Goal: Task Accomplishment & Management: Manage account settings

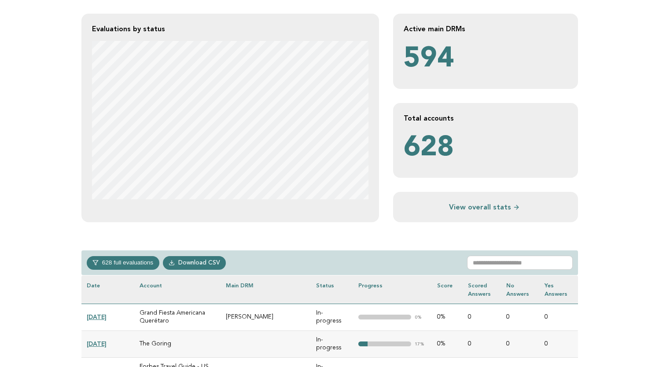
scroll to position [180, 0]
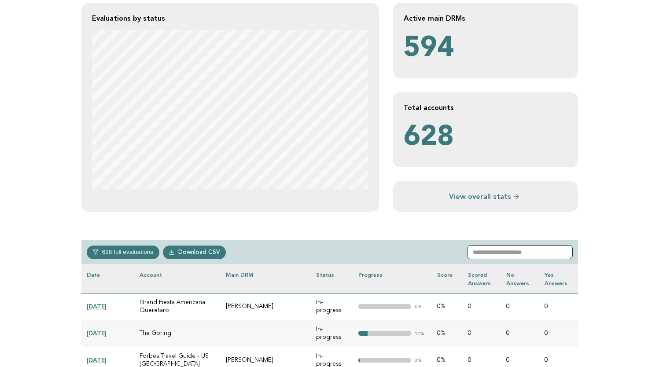
click at [497, 251] on input "text" at bounding box center [520, 252] width 106 height 14
paste input "**********"
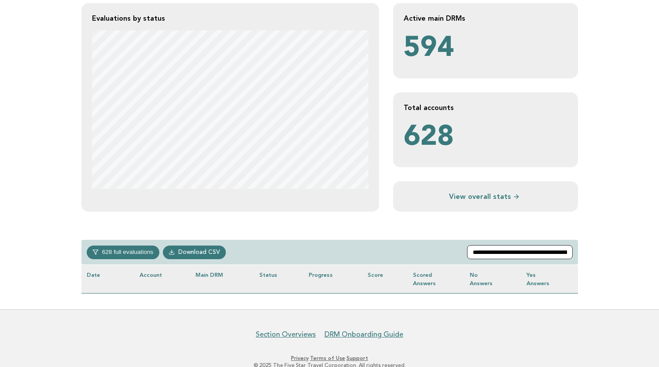
type input "**********"
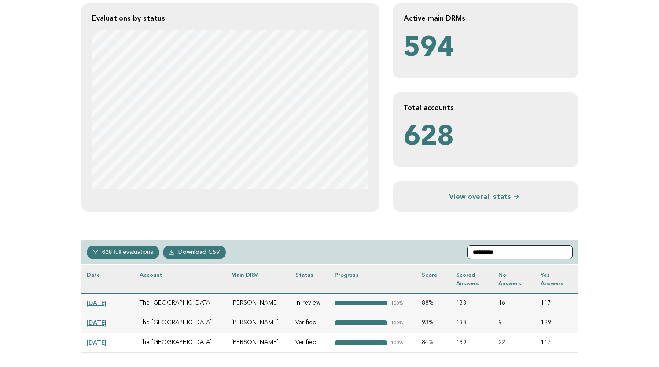
type input "*********"
drag, startPoint x: 556, startPoint y: 250, endPoint x: 207, endPoint y: 302, distance: 352.5
click at [207, 302] on td "The [GEOGRAPHIC_DATA]" at bounding box center [180, 303] width 92 height 20
click at [103, 302] on link "[DATE]" at bounding box center [97, 302] width 20 height 7
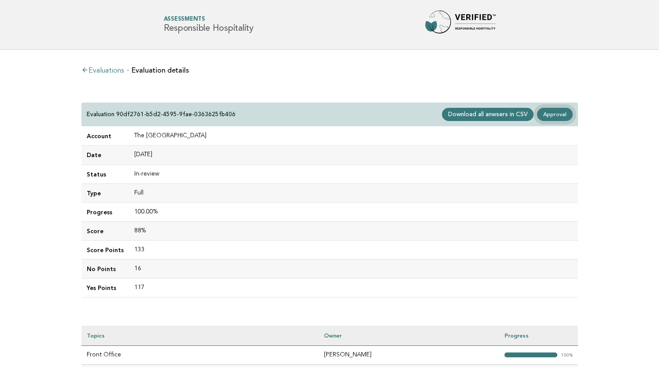
click at [558, 109] on link "Approval" at bounding box center [554, 114] width 35 height 13
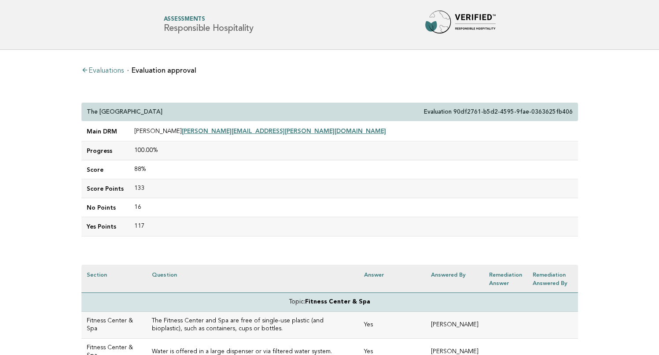
click at [113, 68] on link "Evaluations" at bounding box center [102, 70] width 42 height 7
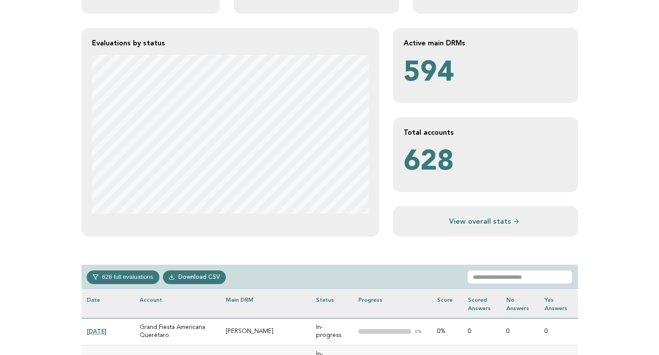
scroll to position [160, 0]
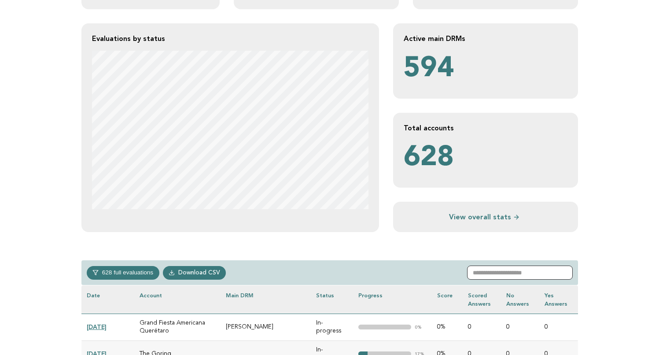
click at [496, 270] on input "text" at bounding box center [520, 272] width 106 height 14
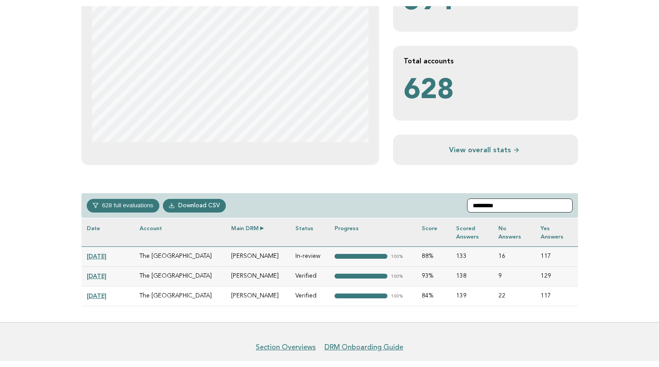
scroll to position [234, 0]
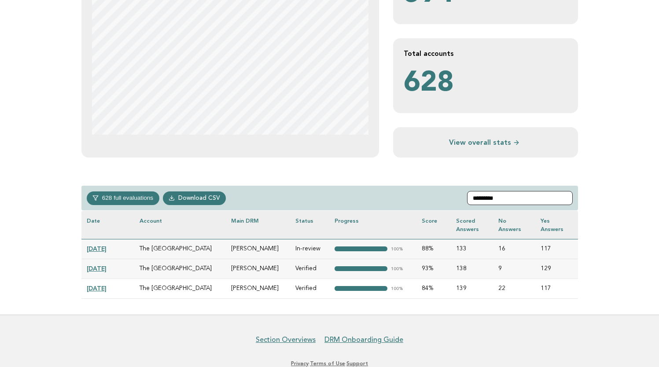
drag, startPoint x: 522, startPoint y: 199, endPoint x: 447, endPoint y: 199, distance: 74.8
click at [447, 199] on div "628 full evaluations In-progress 223 Verified 311 In-review 37 Completed 57 Dow…" at bounding box center [329, 198] width 497 height 25
paste input "**********"
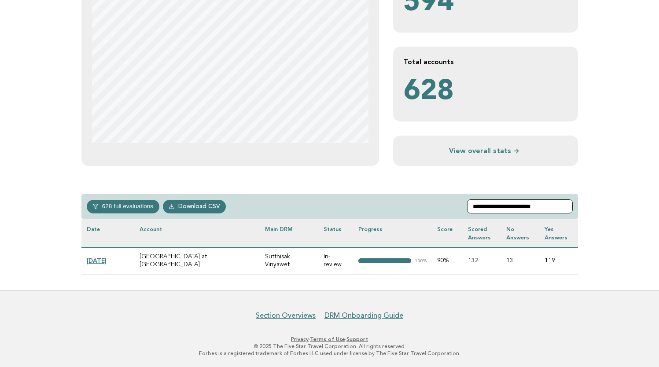
type input "**********"
click at [103, 261] on link "[DATE]" at bounding box center [97, 260] width 20 height 7
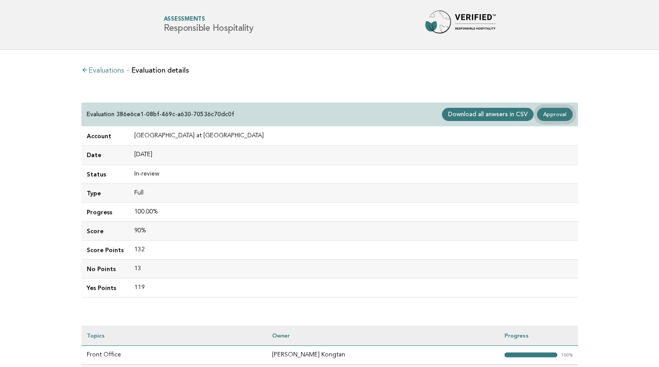
click at [549, 111] on link "Approval" at bounding box center [554, 114] width 35 height 13
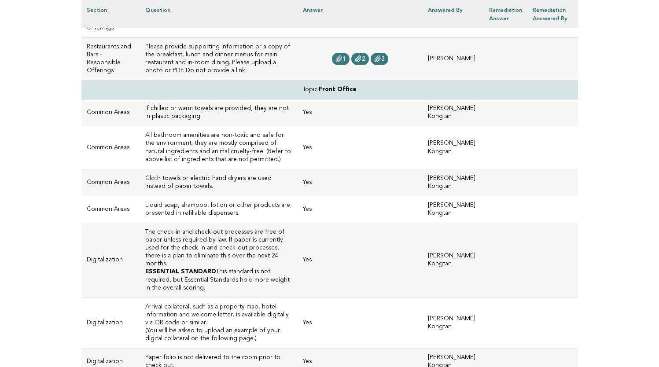
scroll to position [1941, 0]
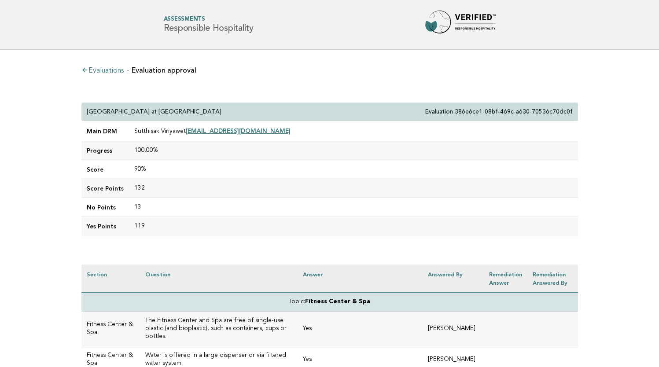
scroll to position [0, 0]
click at [110, 67] on link "Evaluations" at bounding box center [102, 70] width 42 height 7
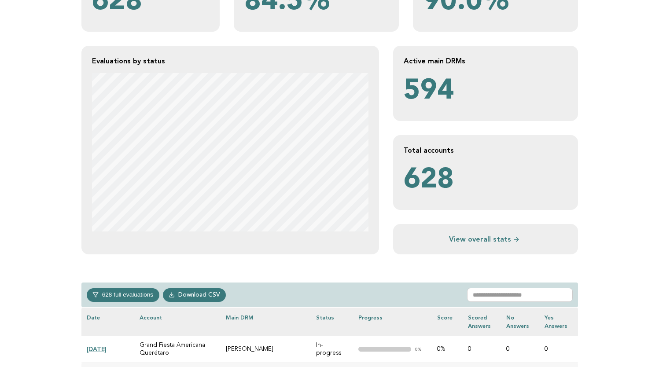
scroll to position [140, 0]
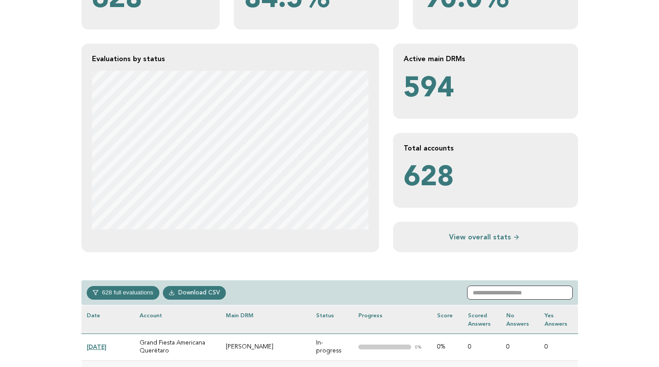
click at [498, 295] on input "text" at bounding box center [520, 293] width 106 height 14
paste input "**********"
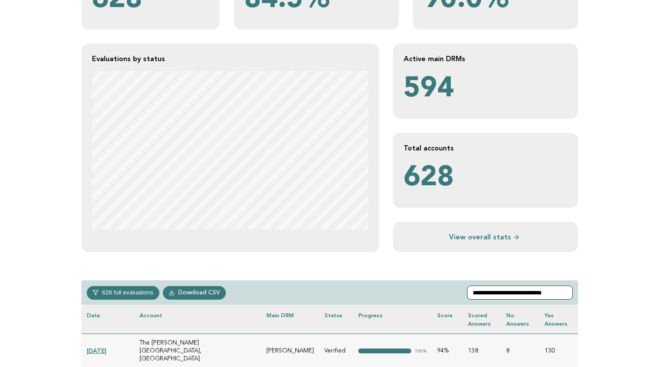
type input "**********"
click at [104, 347] on link "[DATE]" at bounding box center [97, 350] width 20 height 7
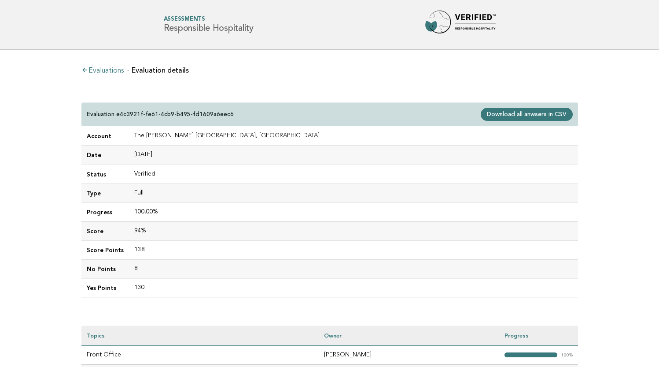
click at [114, 69] on link "Evaluations" at bounding box center [102, 70] width 42 height 7
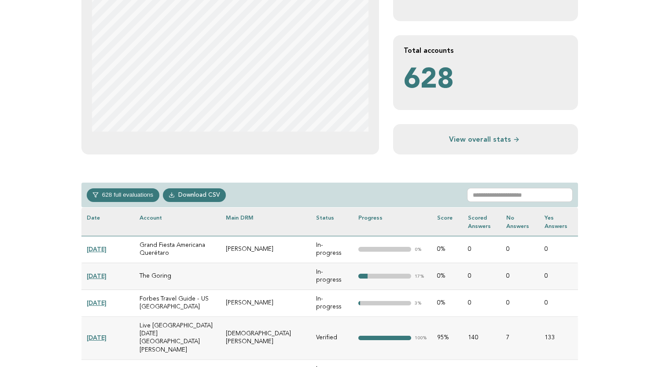
scroll to position [242, 0]
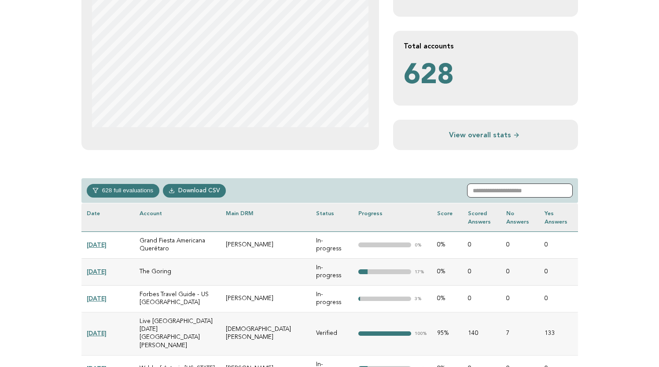
click at [506, 195] on input "text" at bounding box center [520, 191] width 106 height 14
paste input "**********"
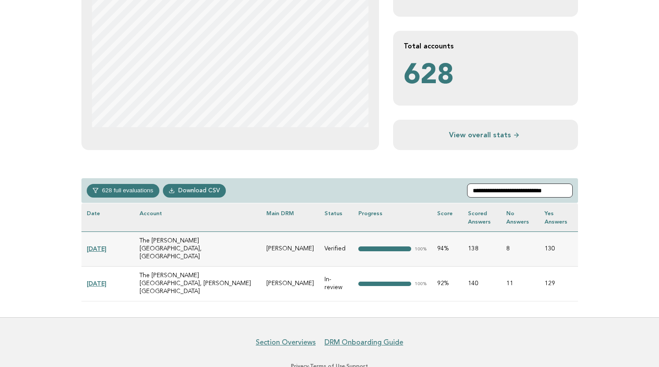
type input "**********"
click at [107, 280] on link "[DATE]" at bounding box center [97, 283] width 20 height 7
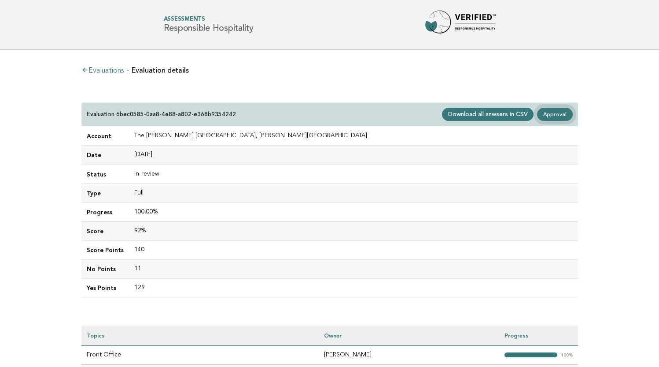
click at [559, 116] on link "Approval" at bounding box center [554, 114] width 35 height 13
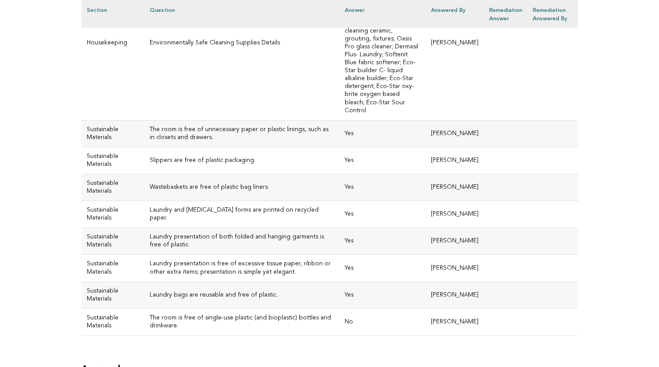
scroll to position [4135, 0]
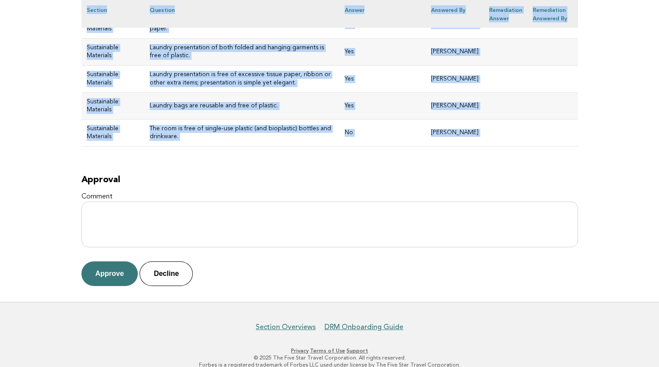
drag, startPoint x: 87, startPoint y: 109, endPoint x: 361, endPoint y: 147, distance: 276.3
copy div "The Ritz-Carlton Ras Al Khaimah, Al Hamra Beach Evaluation 6bec0585-0aa8-4e88-a…"
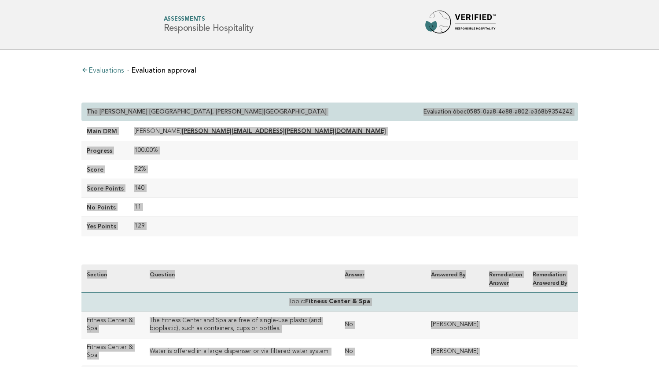
scroll to position [0, 0]
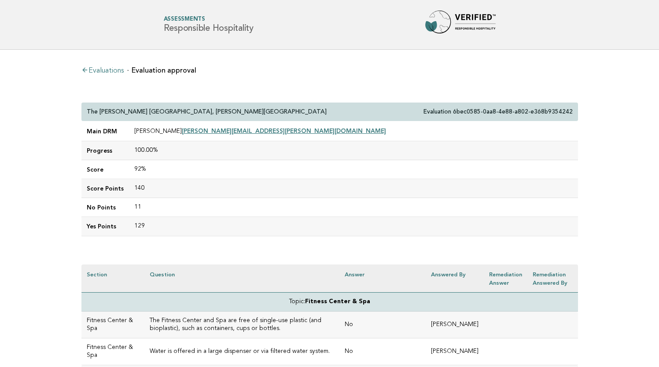
click at [227, 105] on div "The Ritz-Carlton Ras Al Khaimah, Al Hamra Beach Evaluation 6bec0585-0aa8-4e88-a…" at bounding box center [329, 112] width 497 height 19
drag, startPoint x: 225, startPoint y: 110, endPoint x: 83, endPoint y: 112, distance: 141.8
click at [83, 112] on div "The Ritz-Carlton Ras Al Khaimah, Al Hamra Beach Evaluation 6bec0585-0aa8-4e88-a…" at bounding box center [329, 112] width 497 height 19
copy p "The [PERSON_NAME] [GEOGRAPHIC_DATA], [PERSON_NAME][GEOGRAPHIC_DATA]"
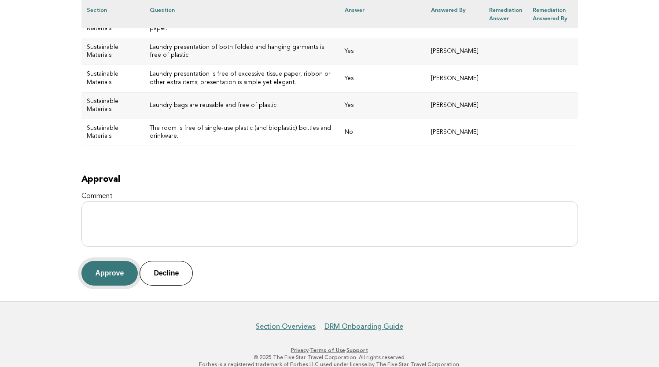
scroll to position [4135, 0]
click at [109, 265] on button "Approve" at bounding box center [109, 273] width 57 height 25
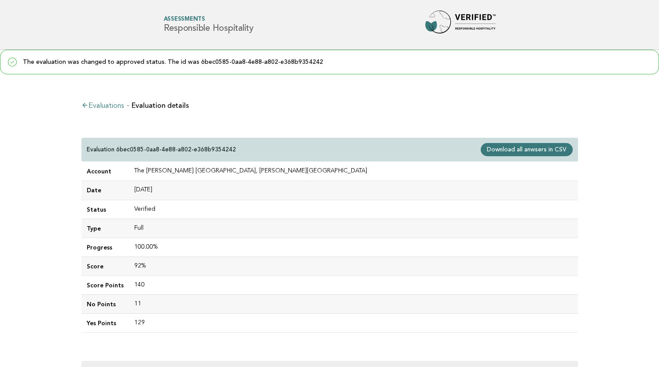
click at [104, 105] on link "Evaluations" at bounding box center [102, 106] width 42 height 7
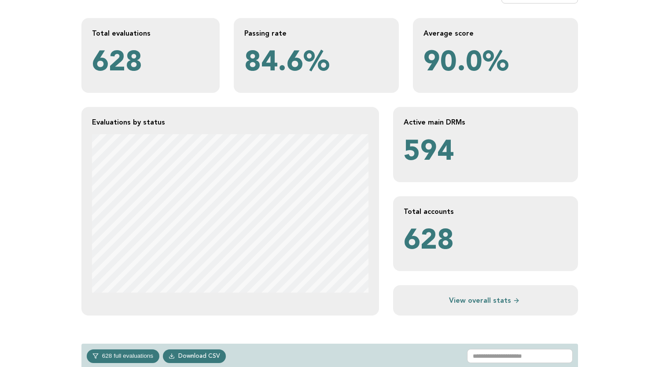
scroll to position [85, 0]
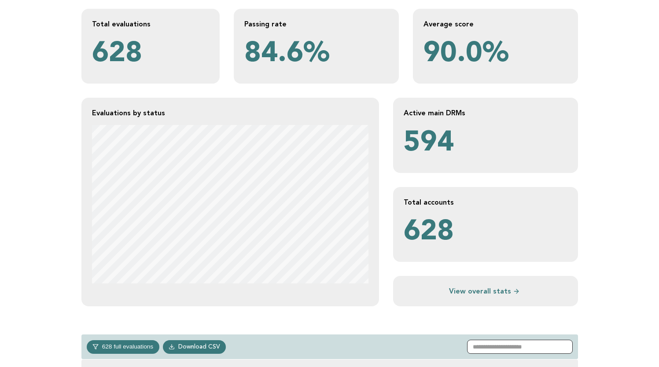
click at [510, 348] on input "text" at bounding box center [520, 347] width 106 height 14
paste input "**********"
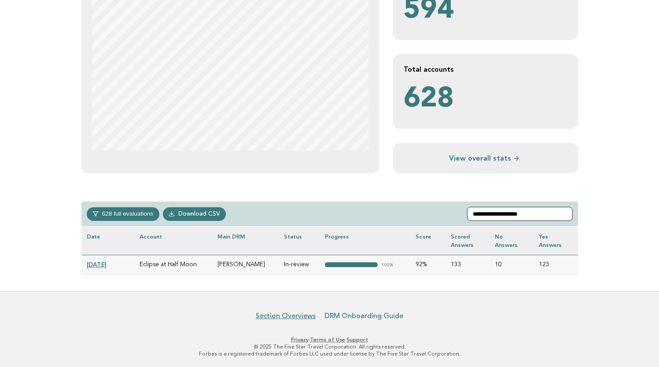
scroll to position [219, 0]
type input "**********"
click at [107, 263] on link "2024-11-25" at bounding box center [97, 264] width 20 height 7
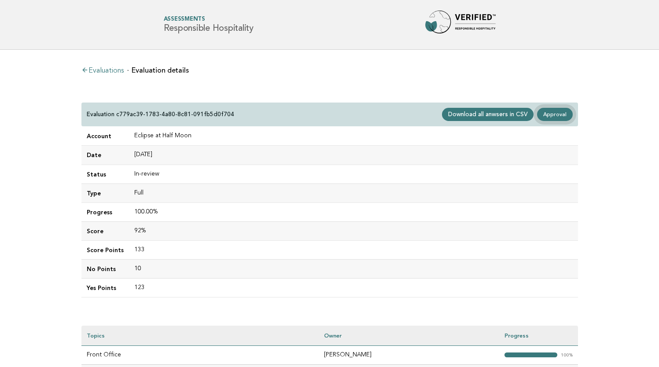
click at [557, 111] on link "Approval" at bounding box center [554, 114] width 35 height 13
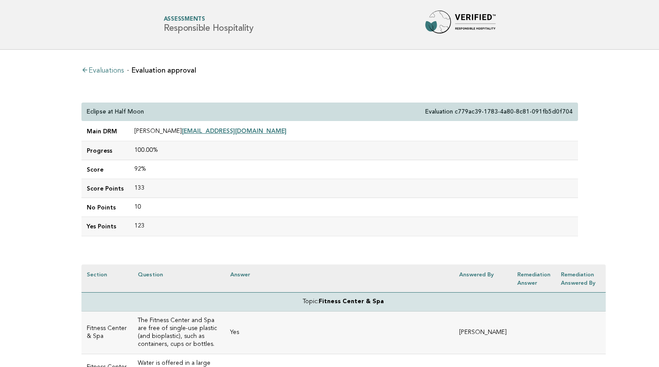
click at [86, 108] on div "Eclipse at Half Moon Evaluation c779ac39-1783-4a80-8c81-091fb5d0f704" at bounding box center [329, 112] width 497 height 19
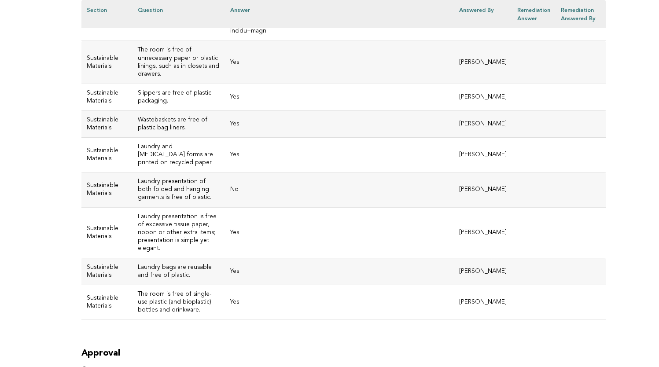
scroll to position [6054, 0]
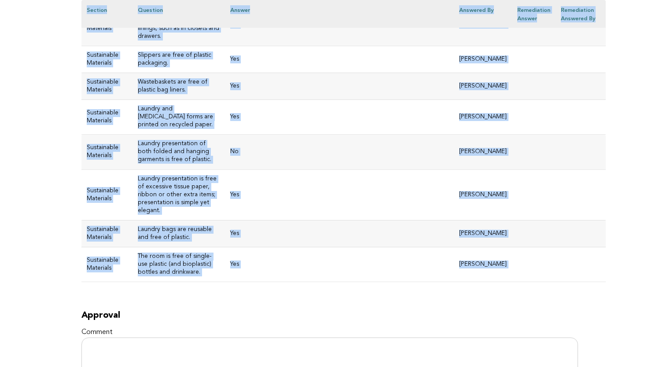
drag, startPoint x: 88, startPoint y: 110, endPoint x: 317, endPoint y: 156, distance: 233.8
copy div "Eclipse at Half Moon Evaluation c779ac39-1783-4a80-8c81-091fb5d0f704 Main DRM S…"
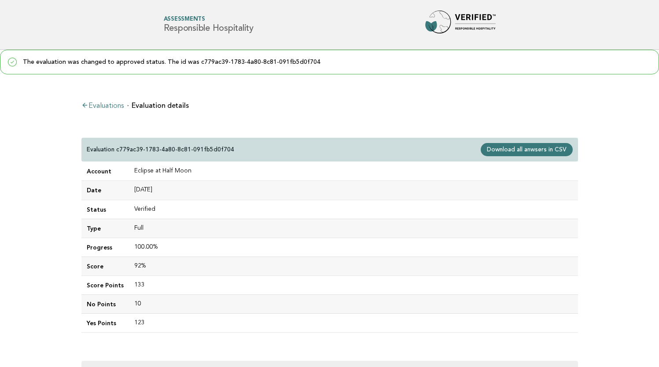
click at [103, 100] on div "Evaluations Evaluation details Evaluation c779ac39-1783-4a80-8c81-091fb5d0f704 …" at bounding box center [329, 298] width 511 height 426
click at [105, 106] on link "Evaluations" at bounding box center [102, 106] width 42 height 7
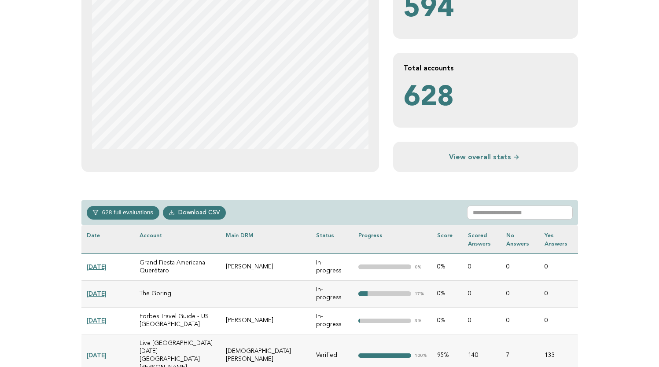
scroll to position [228, 0]
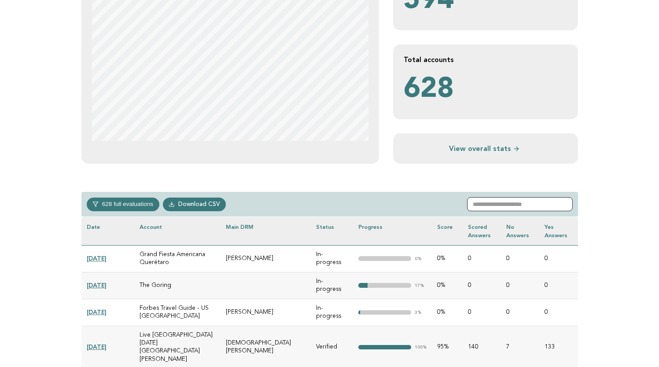
click at [506, 202] on input "text" at bounding box center [520, 204] width 106 height 14
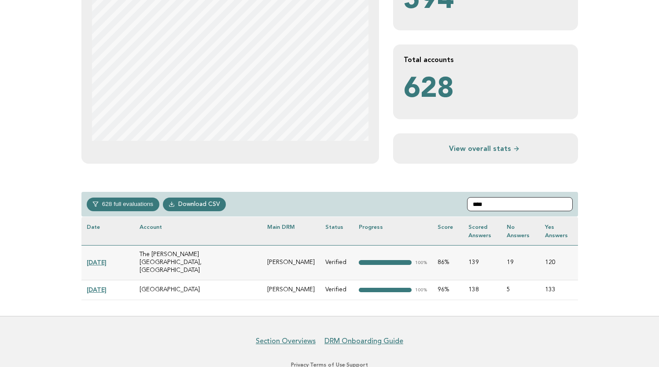
scroll to position [219, 0]
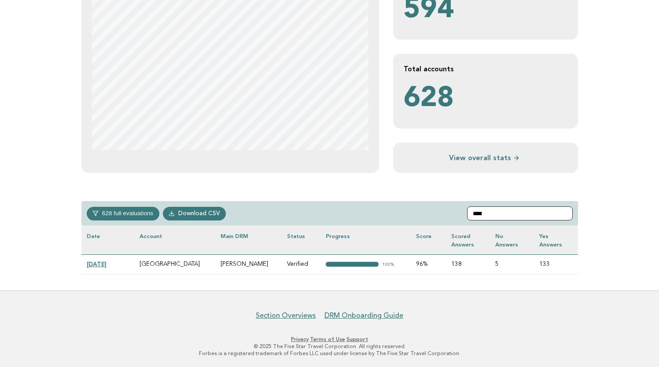
drag, startPoint x: 493, startPoint y: 210, endPoint x: 448, endPoint y: 210, distance: 45.3
click at [448, 210] on div "628 full evaluations In-progress 223 Verified 313 Completed 57 In-review 35 Dow…" at bounding box center [329, 213] width 497 height 25
paste input "**********"
type input "**********"
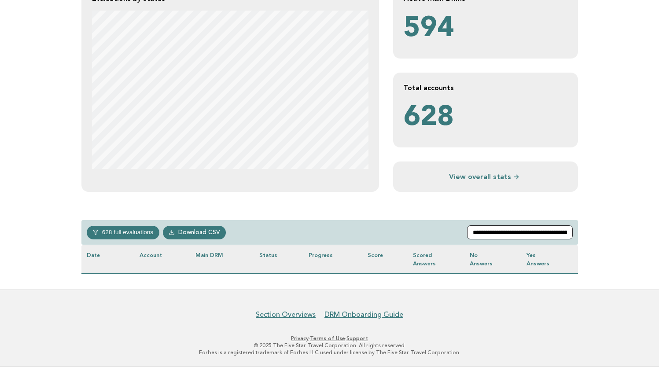
scroll to position [199, 0]
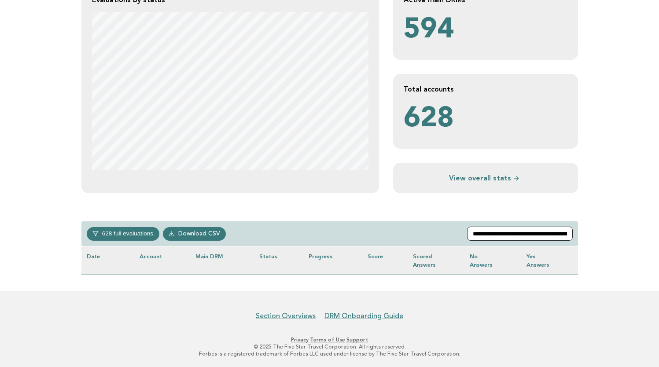
drag, startPoint x: 561, startPoint y: 231, endPoint x: 448, endPoint y: 231, distance: 113.1
click at [448, 231] on div "628 full evaluations In-progress 223 Verified 313 Completed 57 In-review 35 Dow…" at bounding box center [329, 233] width 497 height 25
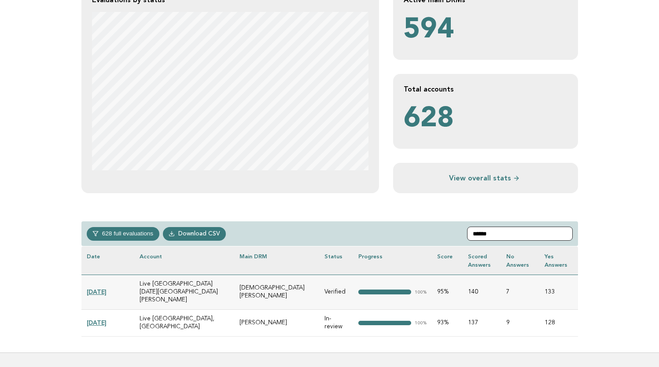
drag, startPoint x: 5, startPoint y: 177, endPoint x: 462, endPoint y: 234, distance: 460.9
click at [462, 234] on div "628 full evaluations In-progress 223 Verified 313 Completed 57 In-review 35 Dow…" at bounding box center [329, 233] width 497 height 25
paste input "**********"
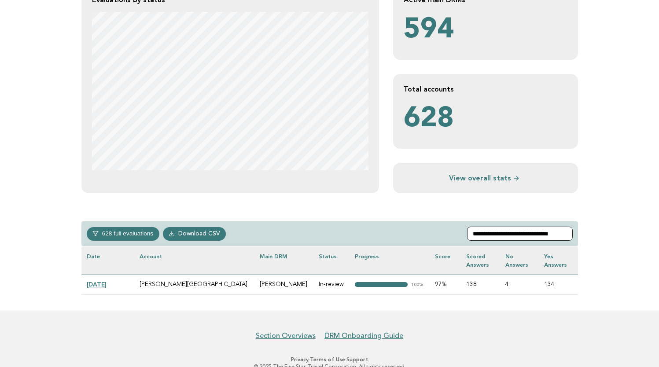
click at [515, 230] on input "**********" at bounding box center [520, 234] width 106 height 14
paste input "text"
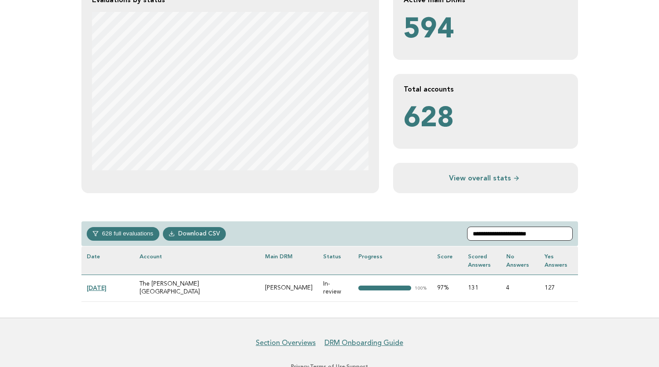
drag, startPoint x: 558, startPoint y: 233, endPoint x: 451, endPoint y: 232, distance: 106.5
click at [451, 232] on div "**********" at bounding box center [329, 233] width 497 height 25
paste input "**********"
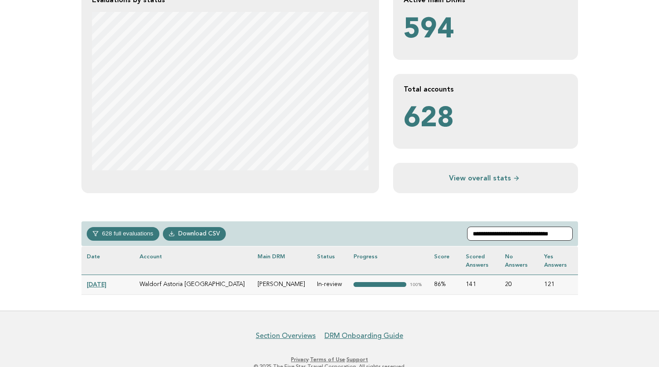
paste input "**********"
type input "**********"
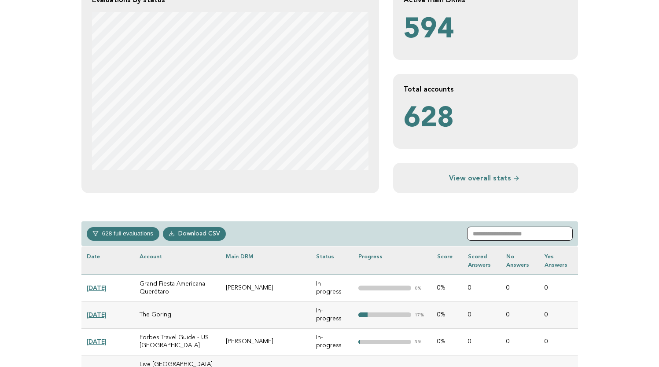
paste input "**********"
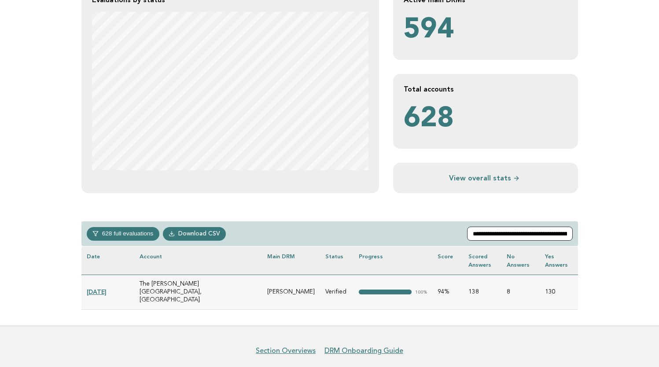
paste input "text"
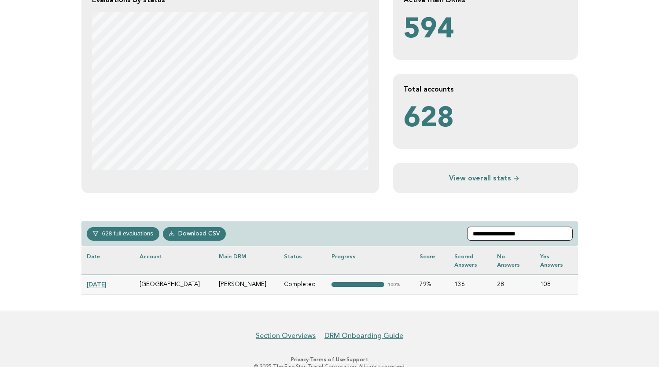
drag, startPoint x: 549, startPoint y: 232, endPoint x: 426, endPoint y: 232, distance: 123.3
click at [426, 232] on div "**********" at bounding box center [329, 233] width 497 height 25
paste input "*****"
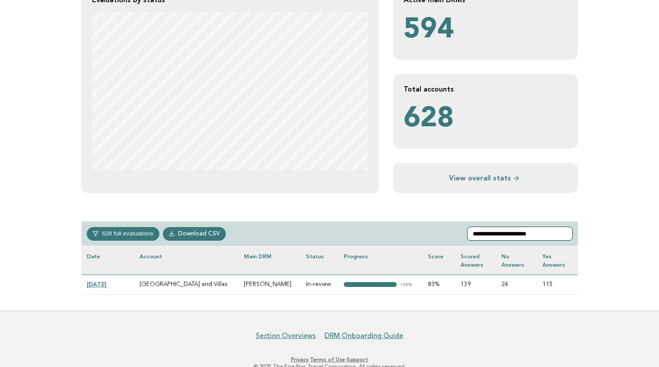
drag, startPoint x: 557, startPoint y: 233, endPoint x: 469, endPoint y: 232, distance: 88.5
click at [469, 232] on div "**********" at bounding box center [329, 233] width 497 height 25
paste input "text"
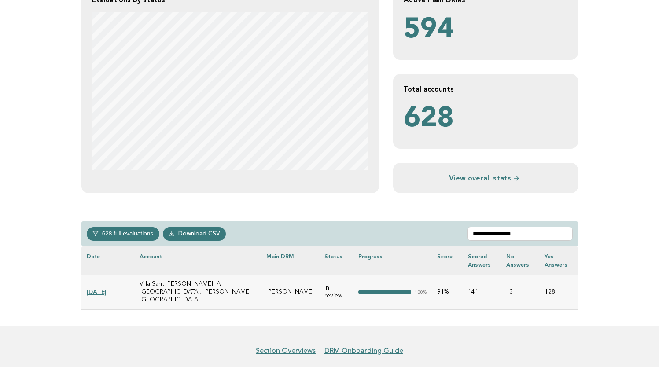
click at [423, 241] on div "**********" at bounding box center [329, 233] width 497 height 25
drag, startPoint x: 552, startPoint y: 234, endPoint x: 452, endPoint y: 233, distance: 99.5
click at [452, 233] on div "**********" at bounding box center [329, 233] width 497 height 25
paste input "**********"
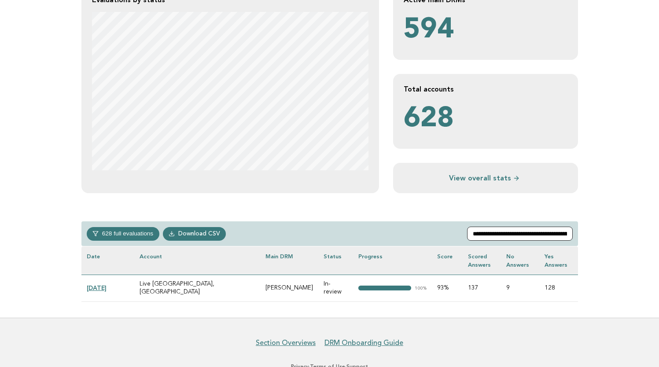
paste input "text"
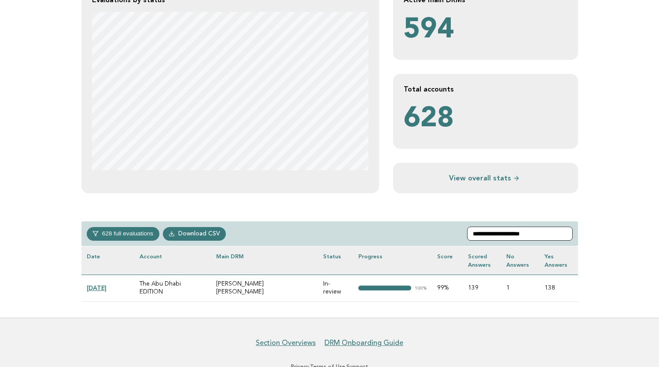
click at [550, 230] on input "**********" at bounding box center [520, 234] width 106 height 14
drag, startPoint x: 2, startPoint y: 312, endPoint x: 465, endPoint y: 230, distance: 470.2
click at [465, 230] on div "**********" at bounding box center [329, 233] width 497 height 25
paste input "text"
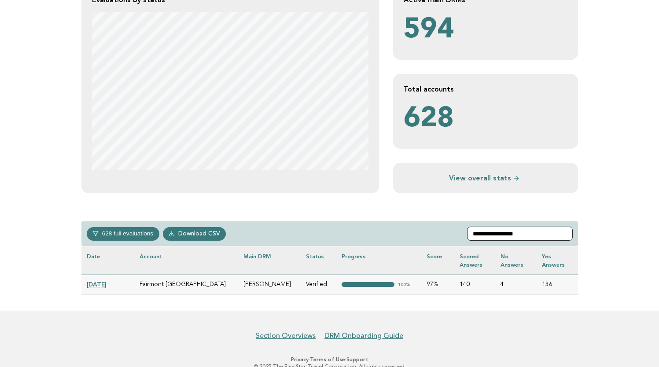
drag, startPoint x: 544, startPoint y: 235, endPoint x: 439, endPoint y: 235, distance: 104.3
click at [439, 235] on div "**********" at bounding box center [329, 233] width 497 height 25
paste input "text"
drag, startPoint x: 4, startPoint y: 344, endPoint x: 468, endPoint y: 231, distance: 477.6
click at [468, 231] on div "**********" at bounding box center [329, 233] width 497 height 25
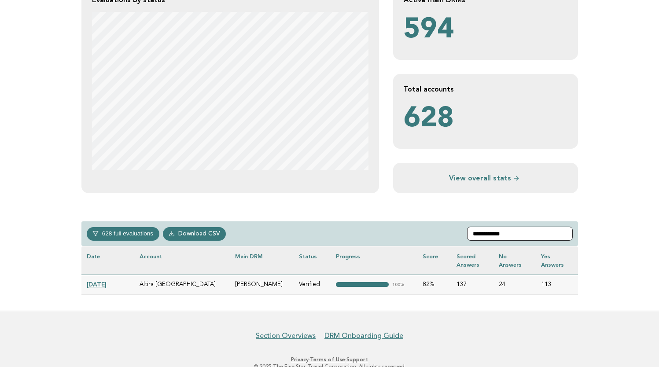
paste input "*********"
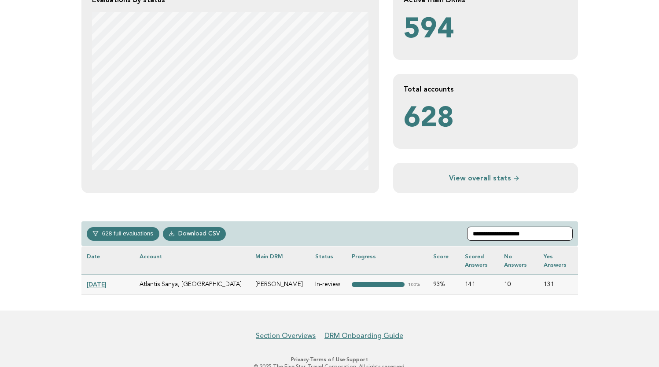
drag, startPoint x: 541, startPoint y: 231, endPoint x: 445, endPoint y: 231, distance: 95.5
click at [445, 231] on div "**********" at bounding box center [329, 233] width 497 height 25
paste input "**********"
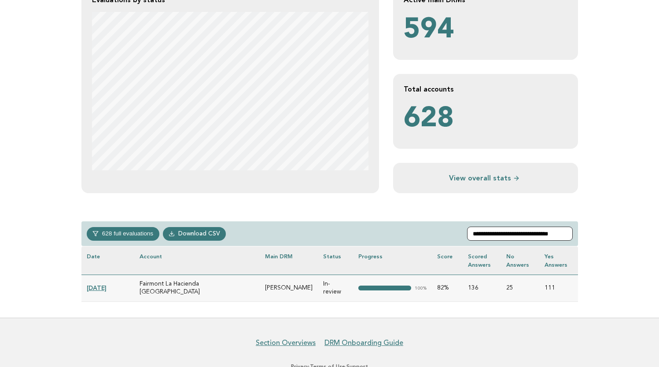
paste input "text"
type input "**********"
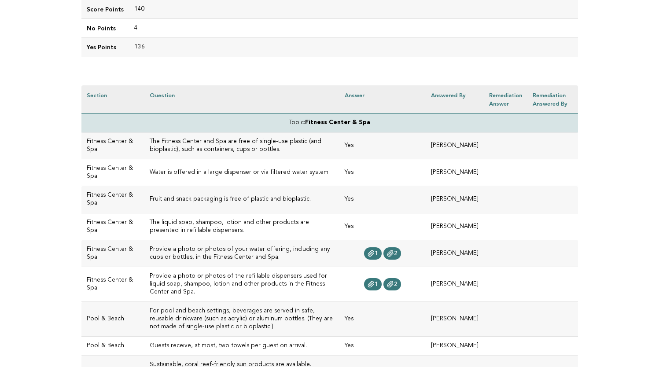
scroll to position [191, 0]
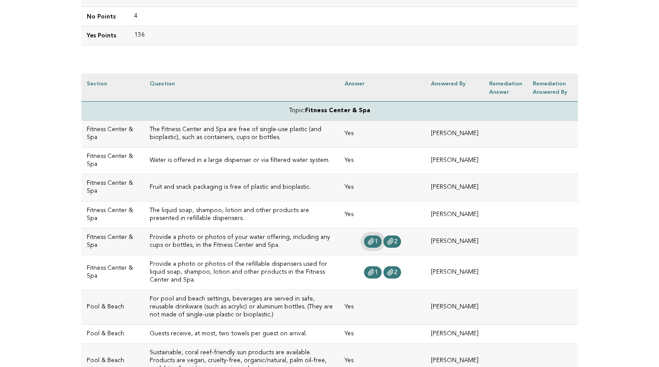
click at [375, 242] on icon at bounding box center [371, 241] width 7 height 7
click at [397, 244] on span "2" at bounding box center [396, 242] width 4 height 6
click at [382, 266] on link "1" at bounding box center [373, 272] width 18 height 12
click at [394, 269] on icon at bounding box center [391, 272] width 6 height 6
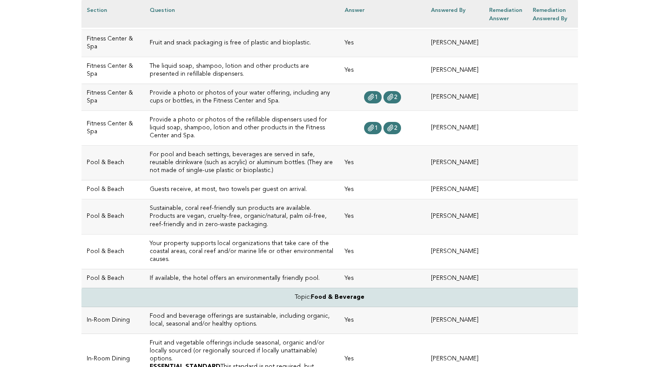
scroll to position [336, 0]
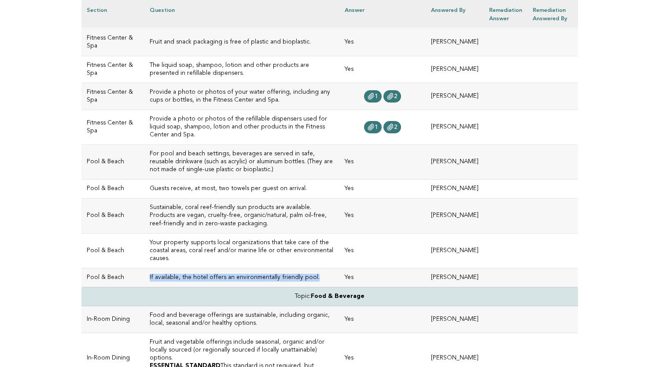
drag, startPoint x: 302, startPoint y: 260, endPoint x: 136, endPoint y: 260, distance: 166.0
click at [144, 268] on td "If available, the hotel offers an environmentally friendly pool." at bounding box center [241, 277] width 195 height 19
copy h3 "If available, the hotel offers an environmentally friendly pool."
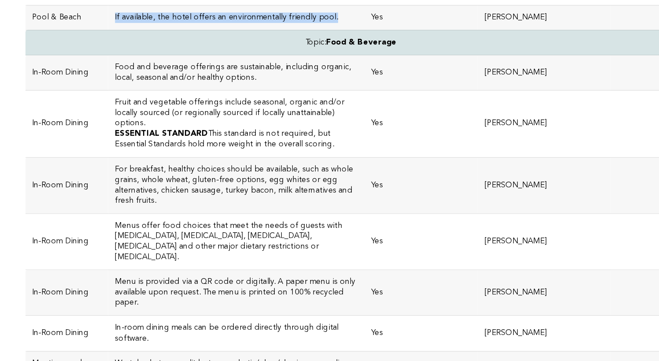
scroll to position [538, 0]
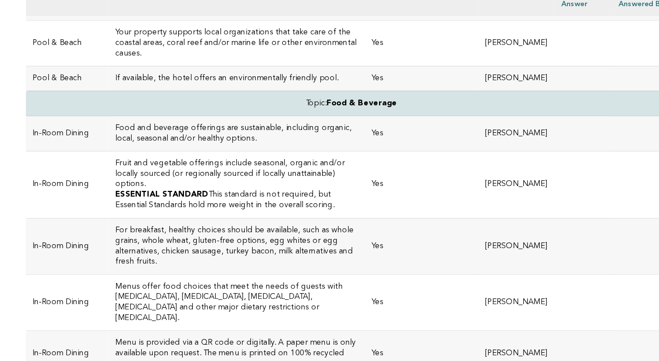
click at [339, 225] on td "Yes" at bounding box center [382, 246] width 86 height 43
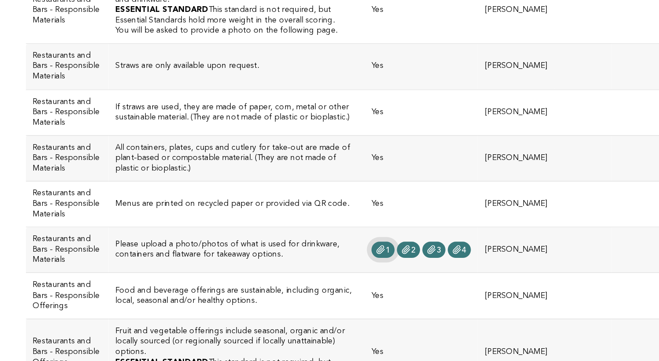
scroll to position [1016, 0]
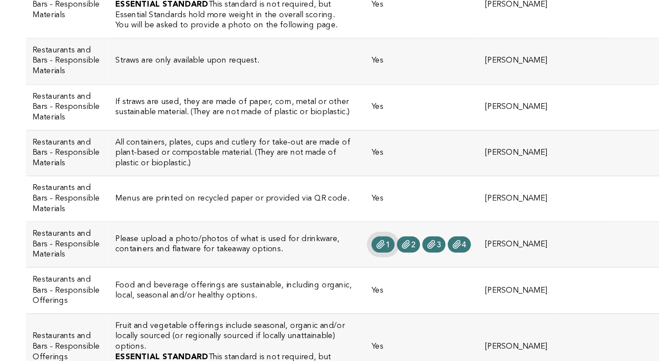
click at [348, 269] on icon at bounding box center [351, 272] width 7 height 7
click at [368, 265] on icon at bounding box center [371, 268] width 7 height 7
click at [383, 263] on link "3" at bounding box center [392, 269] width 18 height 12
click at [403, 263] on link "4" at bounding box center [412, 269] width 18 height 12
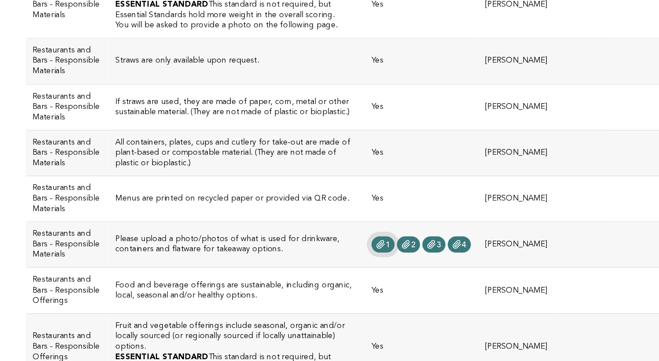
click at [355, 266] on span "1" at bounding box center [357, 269] width 4 height 6
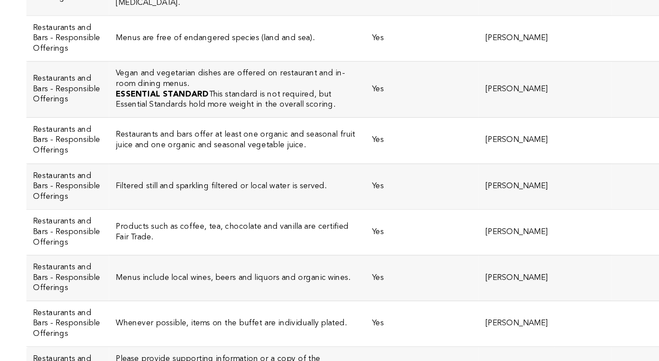
scroll to position [1379, 0]
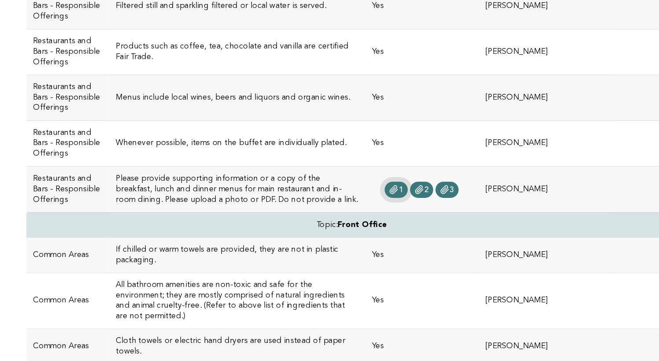
click at [354, 224] on link "1" at bounding box center [363, 230] width 18 height 12
click at [374, 221] on link "2" at bounding box center [383, 227] width 18 height 12
click at [397, 224] on icon at bounding box center [400, 227] width 7 height 7
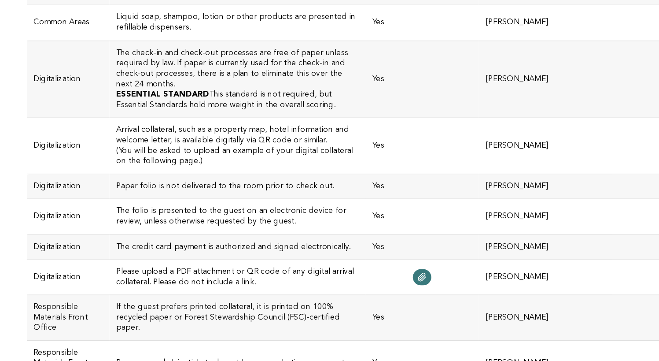
scroll to position [1790, 0]
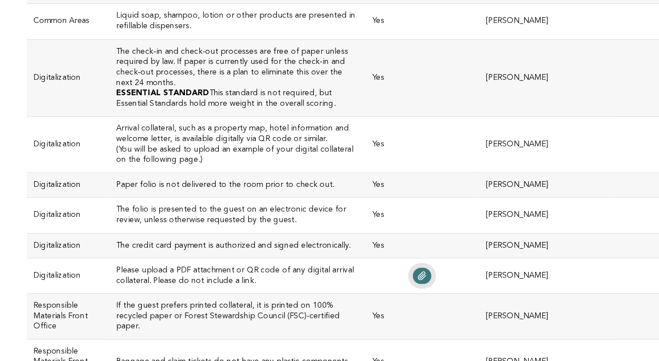
click at [379, 292] on icon at bounding box center [382, 295] width 7 height 7
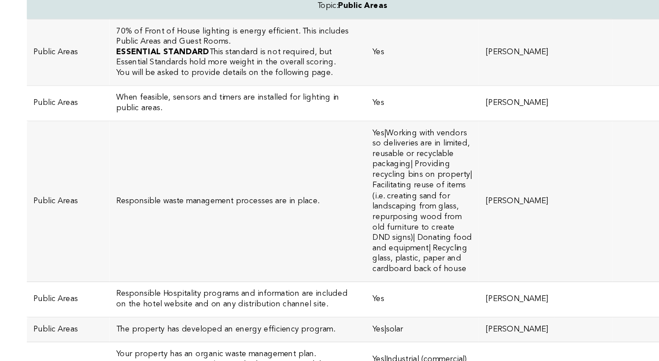
scroll to position [2432, 0]
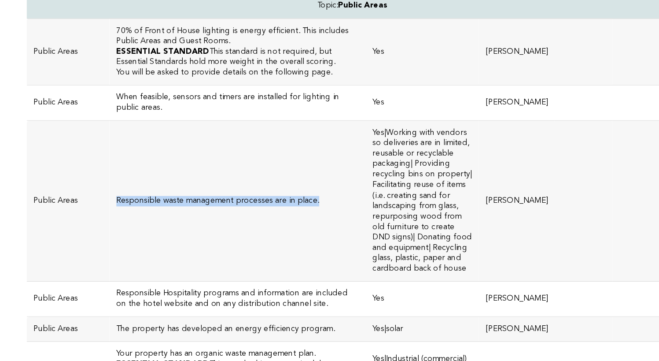
drag, startPoint x: 225, startPoint y: 151, endPoint x: 76, endPoint y: 152, distance: 149.2
click at [150, 235] on h3 "Responsible waste management processes are in place." at bounding box center [242, 239] width 185 height 8
copy h3 "Responsible waste management processes are in place."
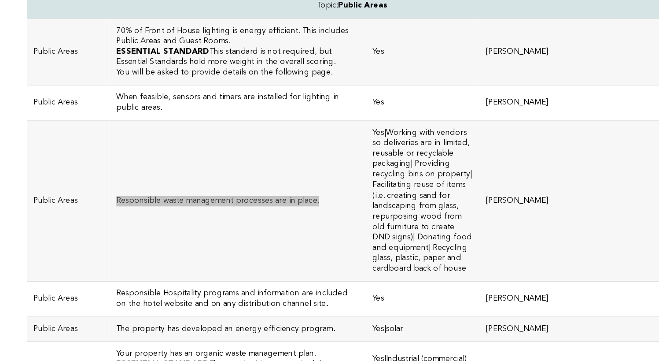
drag, startPoint x: 493, startPoint y: 193, endPoint x: 113, endPoint y: 131, distance: 385.0
click at [144, 178] on td "Responsible waste management processes are in place." at bounding box center [241, 239] width 195 height 122
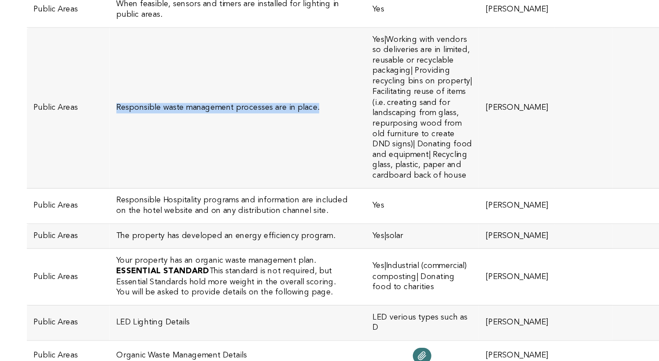
scroll to position [2507, 0]
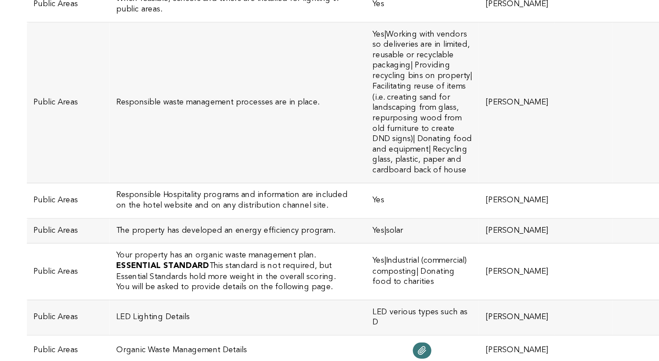
click at [217, 231] on h3 "Responsible Hospitality programs and information are included on the hotel webs…" at bounding box center [242, 239] width 185 height 16
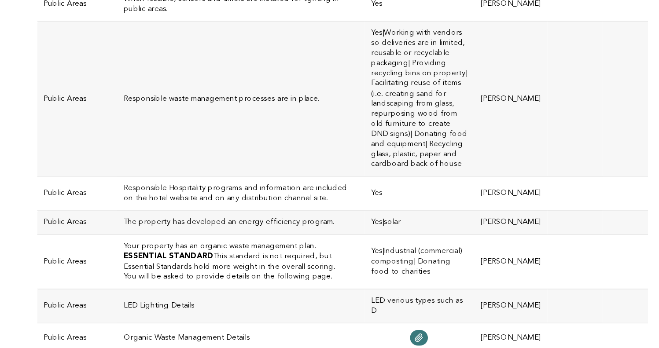
scroll to position [2510, 0]
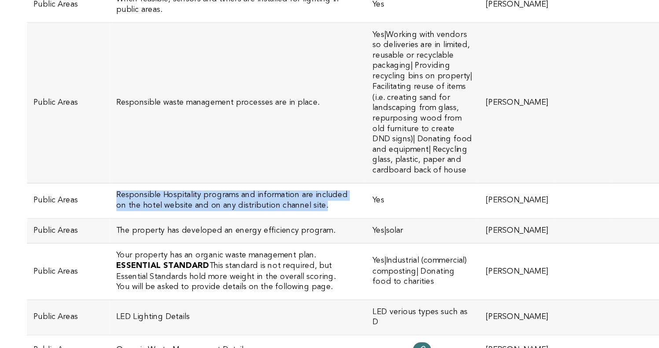
drag, startPoint x: 201, startPoint y: 159, endPoint x: 74, endPoint y: 149, distance: 127.2
click at [144, 223] on td "Responsible Hospitality programs and information are included on the hotel webs…" at bounding box center [241, 236] width 195 height 27
copy h3 "Responsible Hospitality programs and information are included on the hotel webs…"
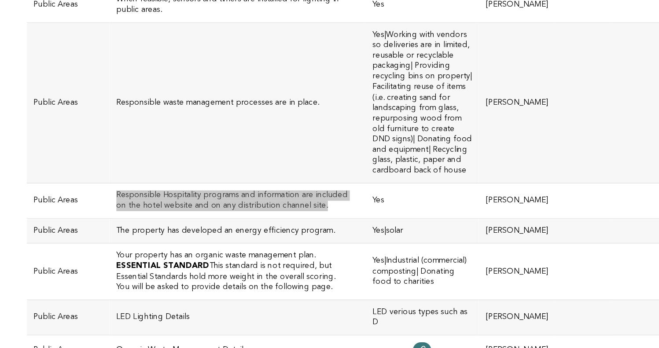
click at [150, 228] on h3 "Responsible Hospitality programs and information are included on the hotel webs…" at bounding box center [242, 236] width 185 height 16
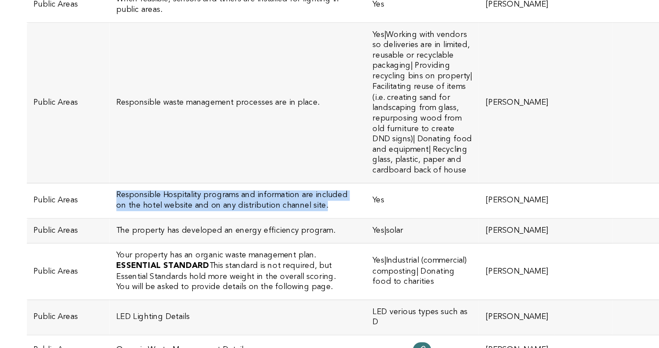
click at [150, 228] on h3 "Responsible Hospitality programs and information are included on the hotel webs…" at bounding box center [242, 236] width 185 height 16
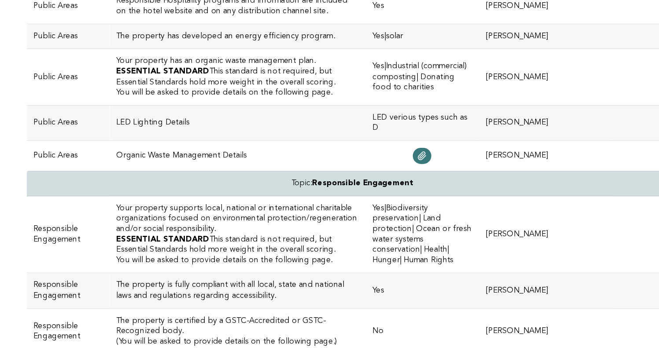
scroll to position [2660, 0]
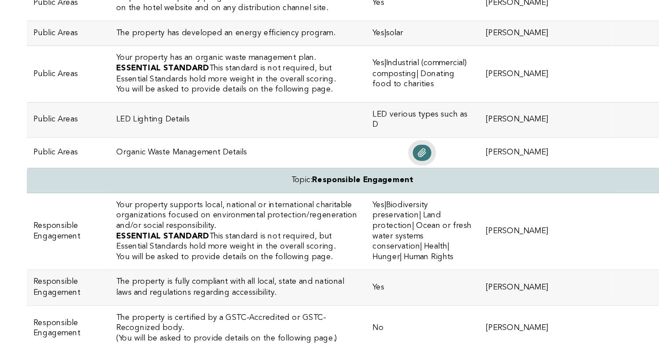
click at [379, 196] on icon at bounding box center [382, 199] width 7 height 7
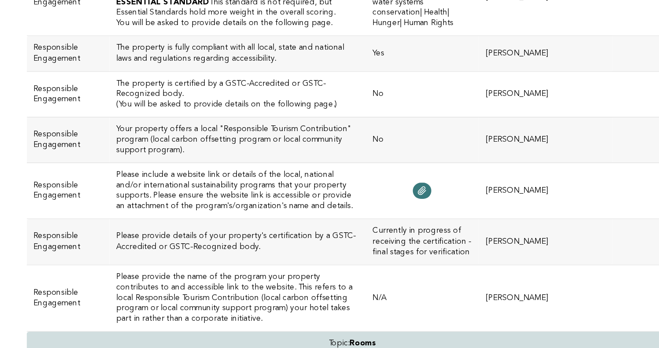
scroll to position [2844, 0]
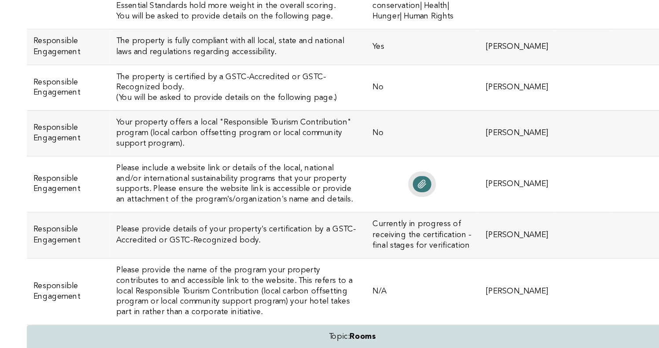
click at [379, 220] on icon at bounding box center [382, 223] width 7 height 7
click at [269, 254] on h3 "Please provide details of your property's certification by a GSTC-Accredited or…" at bounding box center [242, 262] width 185 height 16
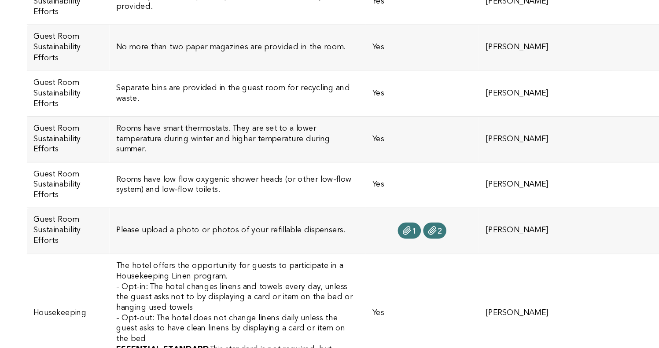
scroll to position [3277, 0]
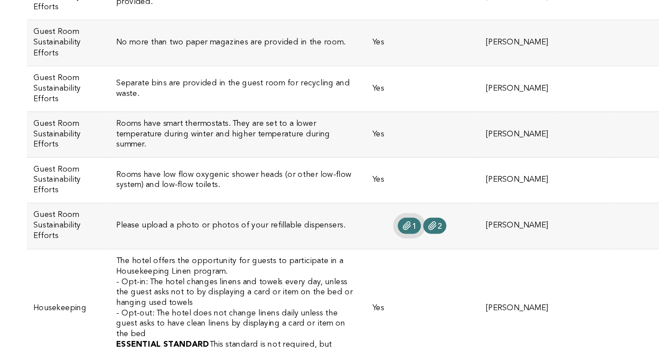
click at [368, 251] on icon at bounding box center [371, 254] width 7 height 7
click at [388, 252] on icon at bounding box center [391, 255] width 6 height 6
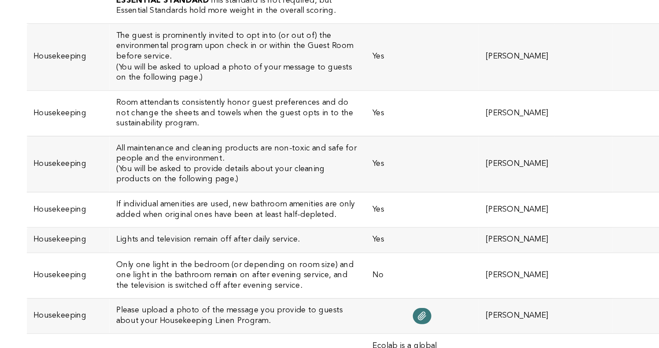
scroll to position [3545, 0]
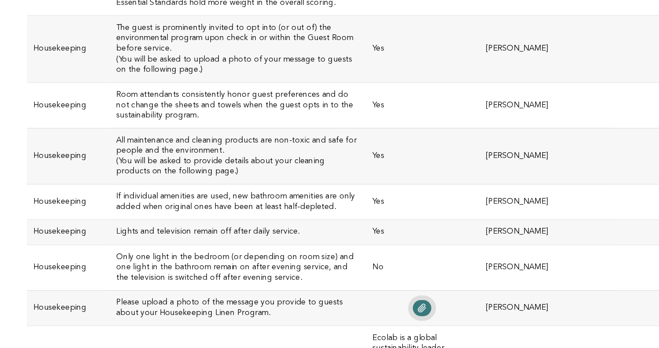
click at [379, 314] on icon at bounding box center [382, 317] width 7 height 7
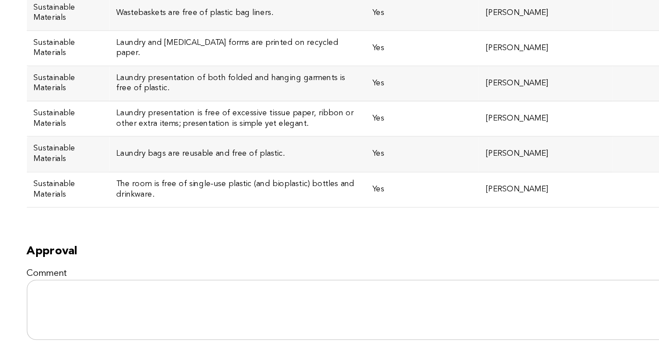
scroll to position [4030, 0]
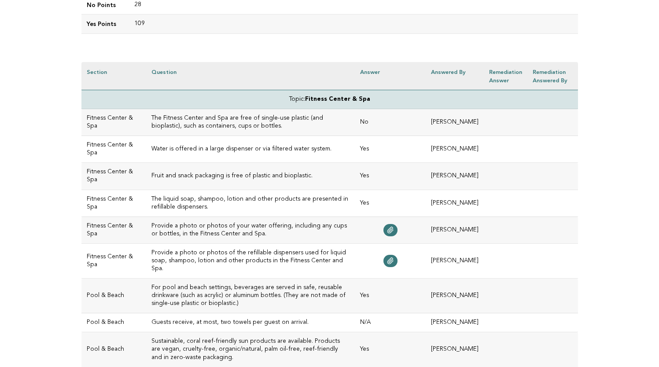
scroll to position [208, 0]
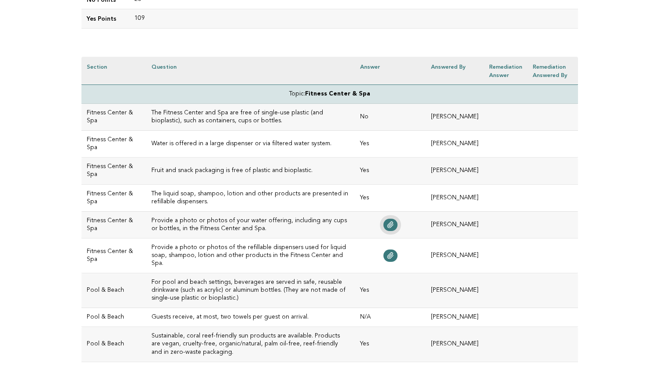
click at [393, 225] on icon at bounding box center [390, 225] width 6 height 6
click at [393, 253] on icon at bounding box center [390, 256] width 6 height 6
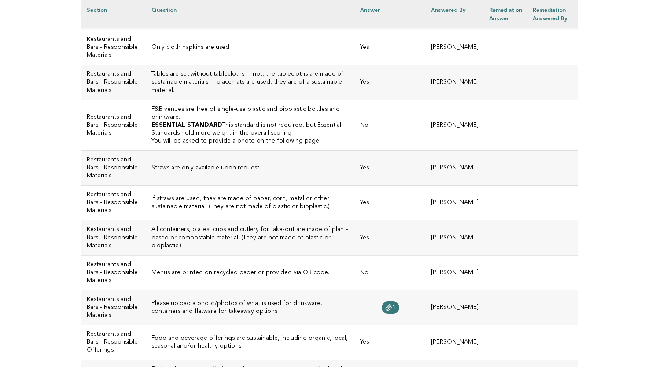
scroll to position [949, 0]
click at [399, 301] on link "1" at bounding box center [391, 307] width 18 height 12
click at [291, 299] on h3 "Please upload a photo/photos of what is used for drinkware, containers and flat…" at bounding box center [250, 307] width 199 height 16
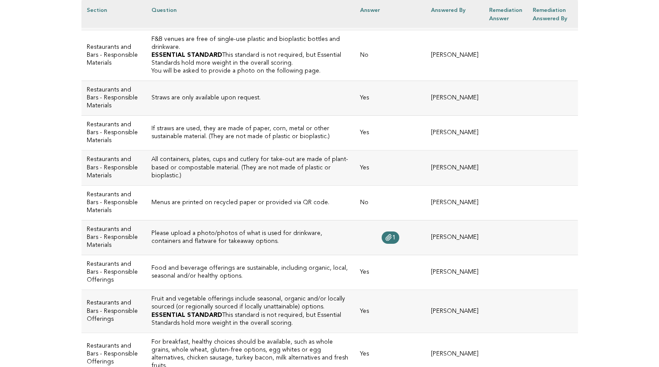
scroll to position [1040, 0]
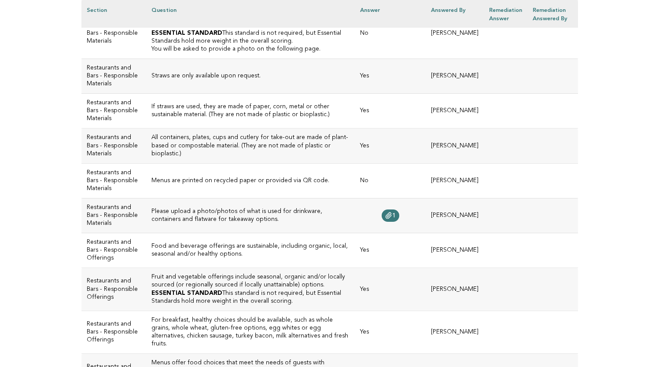
click at [264, 208] on h3 "Please upload a photo/photos of what is used for drinkware, containers and flat…" at bounding box center [250, 216] width 199 height 16
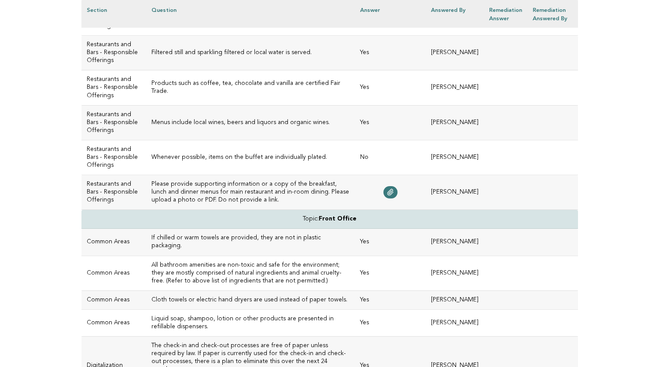
scroll to position [1524, 0]
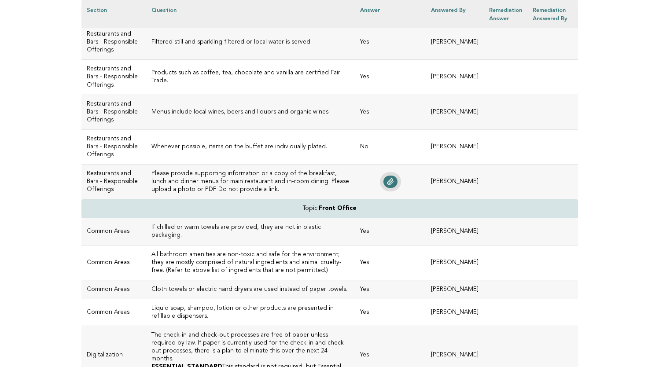
click at [394, 185] on icon at bounding box center [390, 181] width 7 height 7
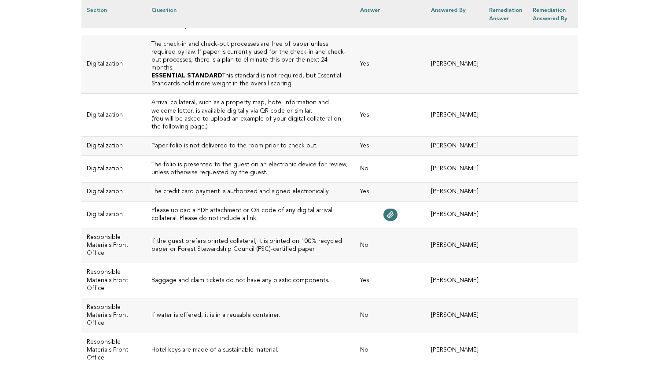
scroll to position [1818, 0]
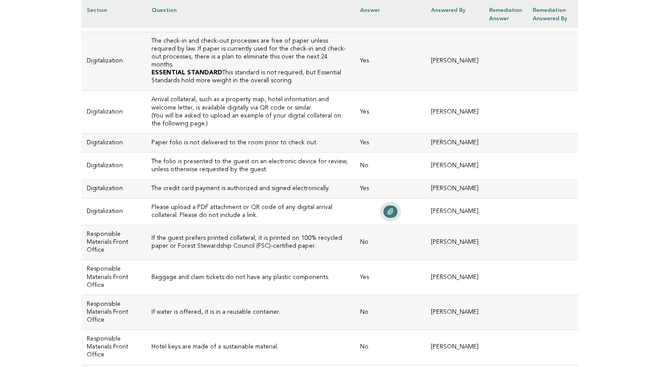
click at [397, 218] on link at bounding box center [390, 212] width 14 height 12
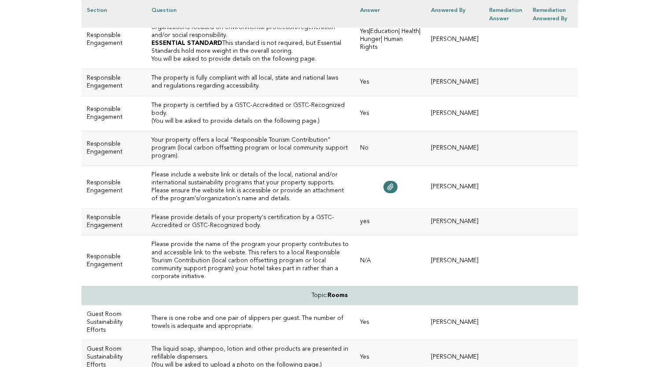
scroll to position [2769, 0]
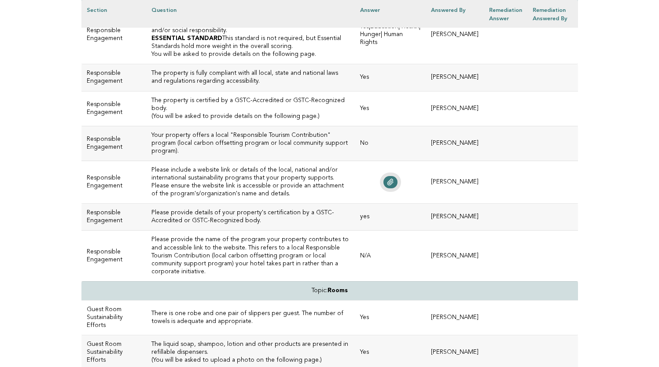
click at [394, 184] on icon at bounding box center [390, 182] width 7 height 7
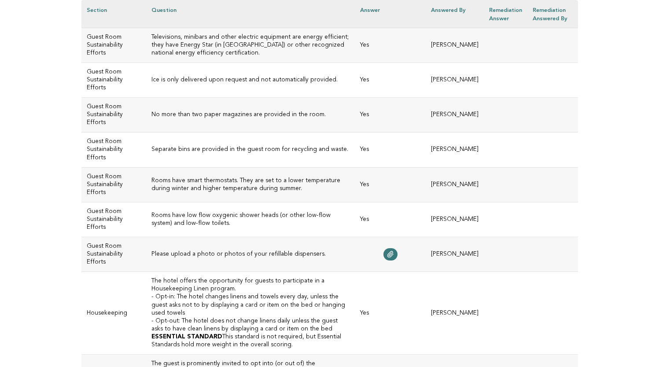
scroll to position [3147, 0]
click at [393, 251] on icon at bounding box center [390, 254] width 6 height 6
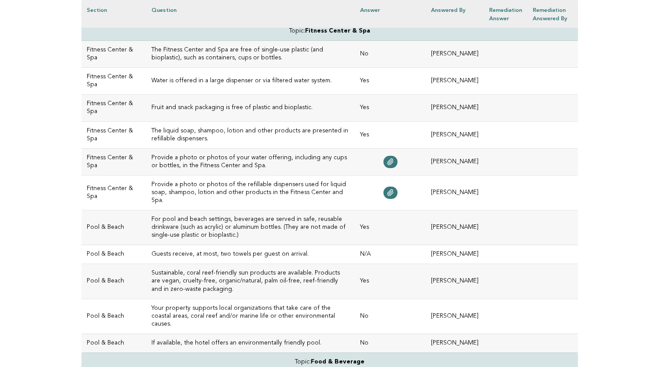
scroll to position [0, 0]
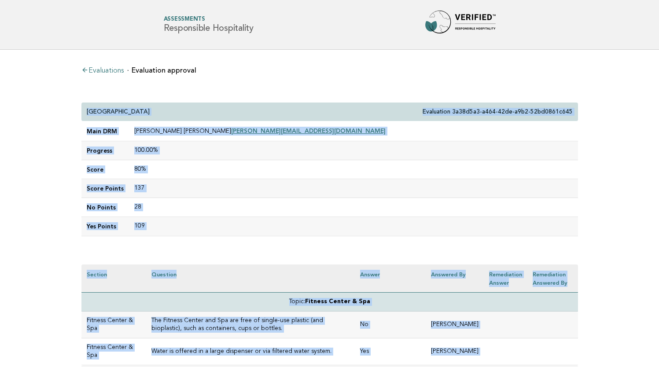
drag, startPoint x: 300, startPoint y: 207, endPoint x: 76, endPoint y: 110, distance: 244.1
copy div "JW Marriott Scottsdale Camelback Inn Resort & Spa Evaluation 3a38d5a3-a464-42de…"
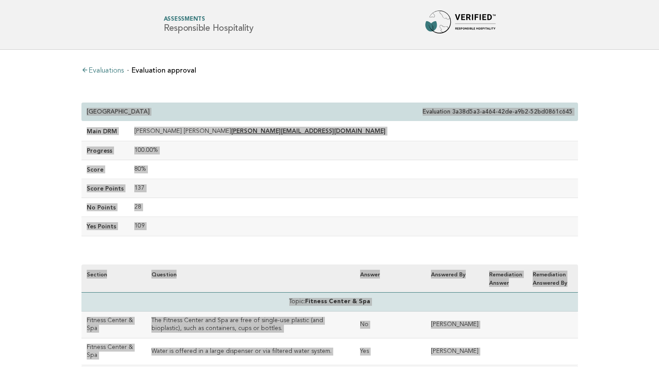
click at [322, 171] on td "80%" at bounding box center [353, 169] width 449 height 19
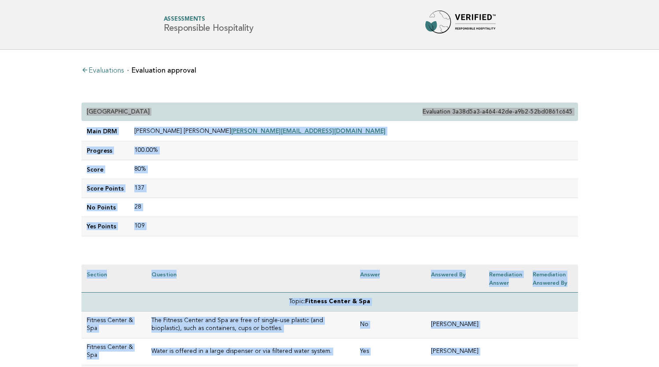
click at [322, 171] on td "80%" at bounding box center [353, 169] width 449 height 19
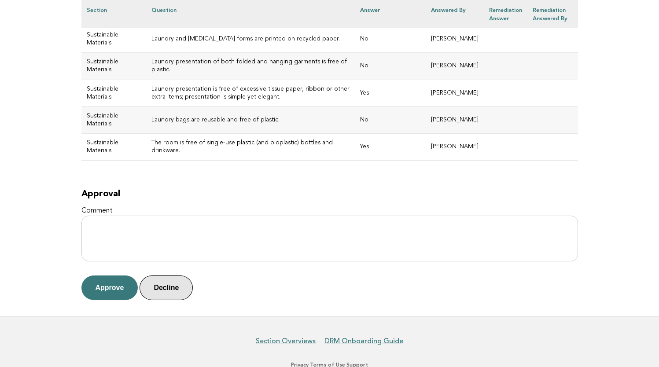
scroll to position [3818, 0]
click at [176, 276] on button "Decline" at bounding box center [166, 288] width 53 height 25
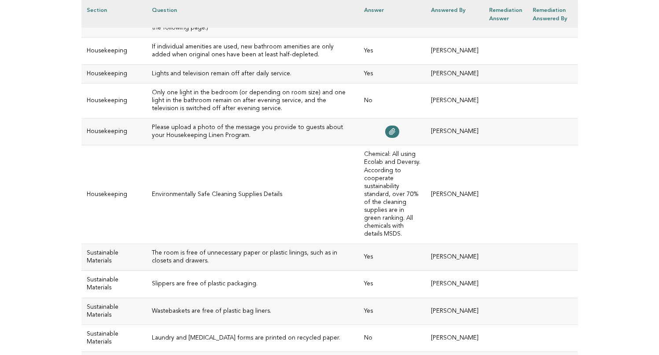
scroll to position [3617, 0]
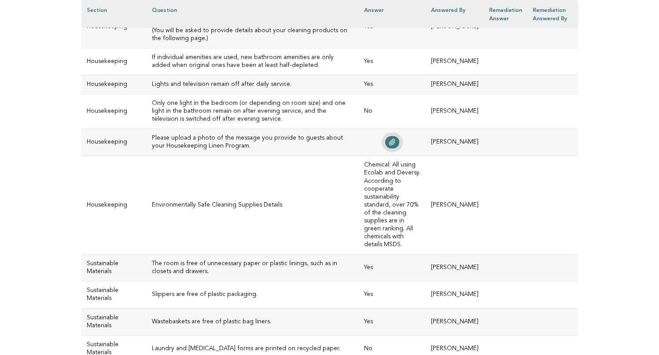
click at [390, 145] on icon at bounding box center [393, 142] width 6 height 6
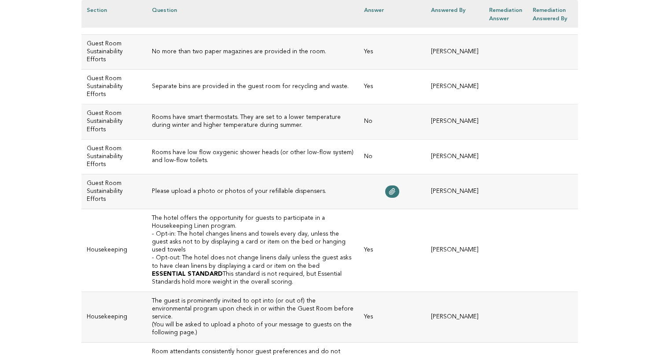
scroll to position [3242, 0]
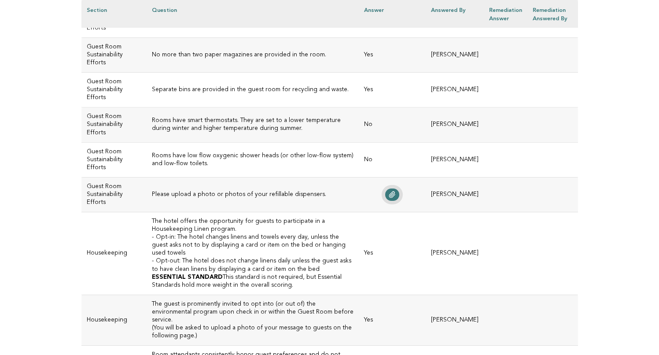
click at [389, 198] on icon at bounding box center [392, 194] width 7 height 7
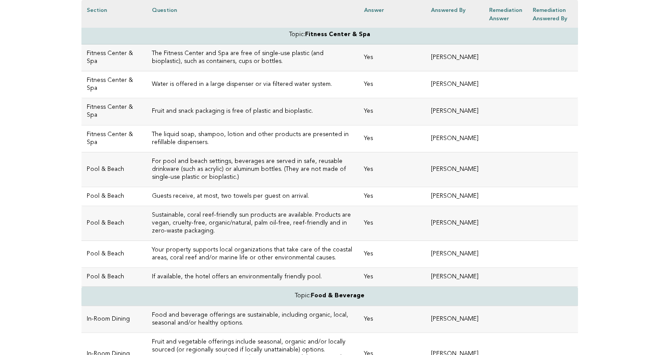
scroll to position [273, 0]
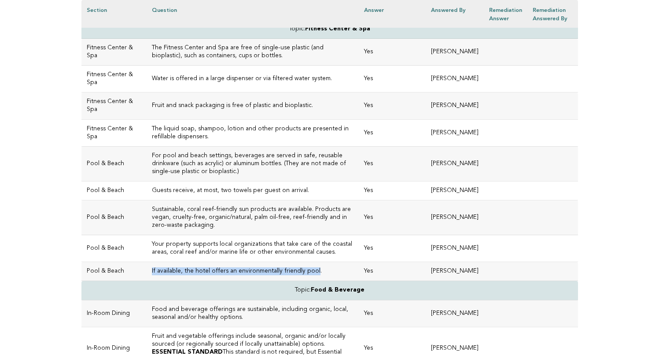
drag, startPoint x: 296, startPoint y: 277, endPoint x: 134, endPoint y: 277, distance: 162.0
click at [147, 277] on td "If available, the hotel offers an environmentally friendly pool." at bounding box center [253, 271] width 213 height 19
copy h3 "If available, the hotel offers an environmentally friendly pool"
click at [238, 229] on td "Sustainable, coral reef-friendly sun products are available. Products are vegan…" at bounding box center [253, 217] width 213 height 35
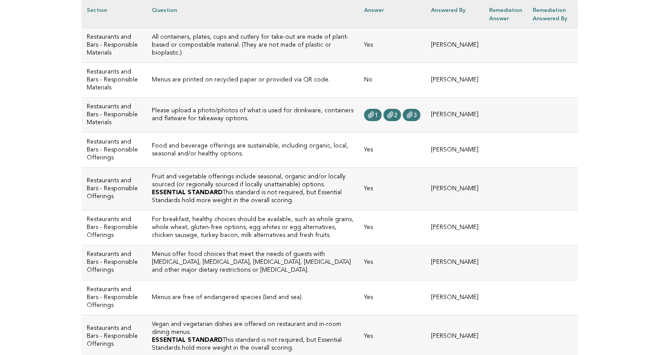
scroll to position [1057, 0]
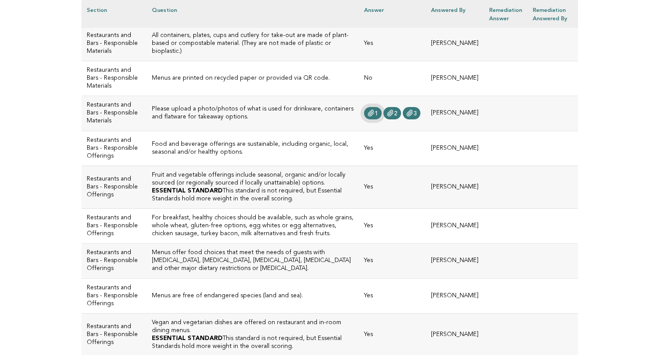
click at [375, 117] on span "1" at bounding box center [377, 113] width 4 height 6
click at [387, 117] on icon at bounding box center [390, 113] width 7 height 7
click at [406, 117] on icon at bounding box center [409, 113] width 7 height 7
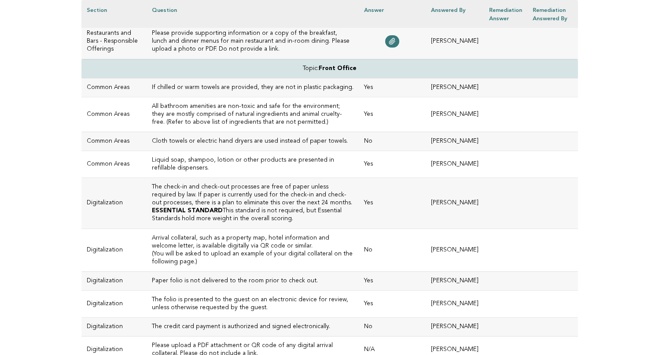
scroll to position [1571, 0]
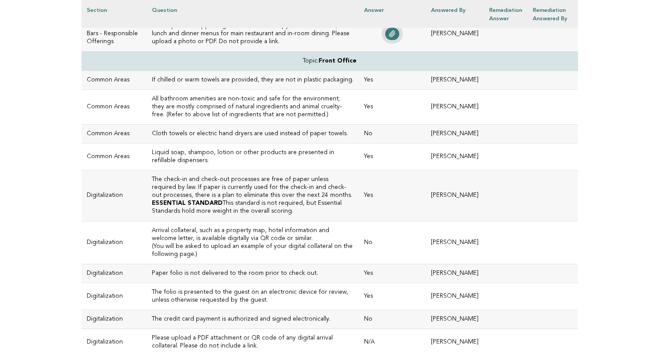
click at [389, 37] on icon at bounding box center [392, 33] width 7 height 7
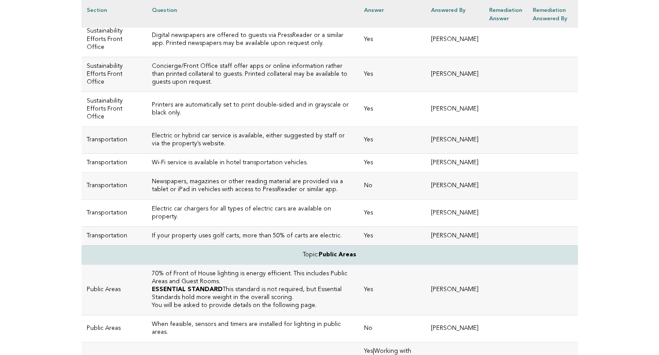
scroll to position [2082, 0]
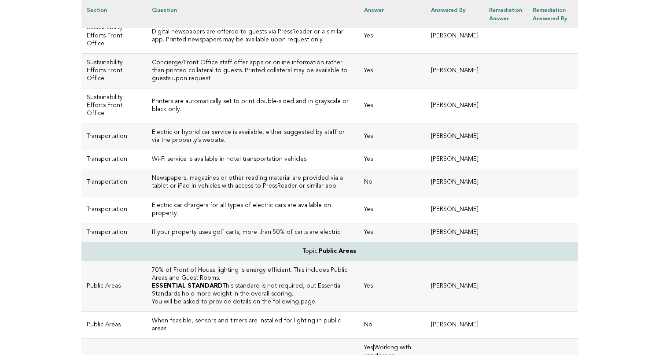
drag, startPoint x: 262, startPoint y: 197, endPoint x: 135, endPoint y: 198, distance: 127.2
copy h3 "Hotel keys are made of a sustainable material."
click at [294, 18] on td "Your sustainability program(s) are explained to guests at check in or during th…" at bounding box center [253, 1] width 213 height 35
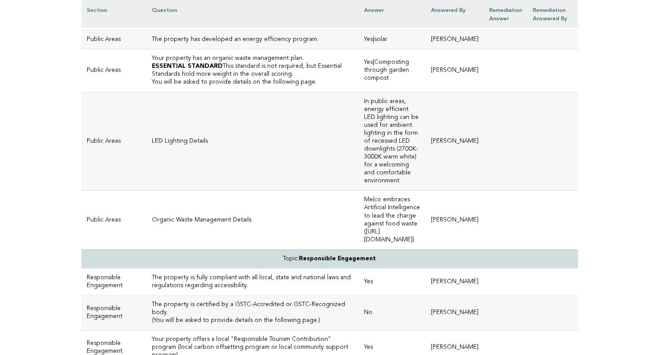
scroll to position [2593, 0]
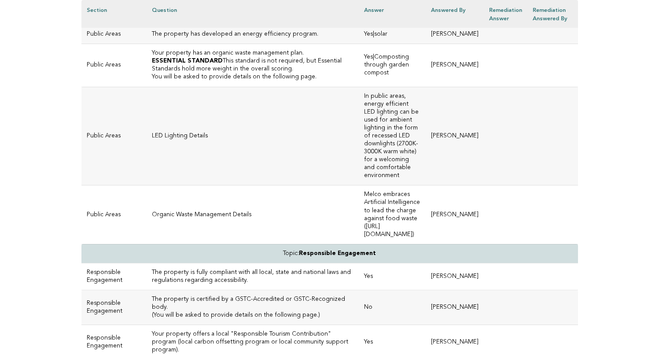
click at [262, 185] on td "LED Lighting Details" at bounding box center [253, 136] width 213 height 99
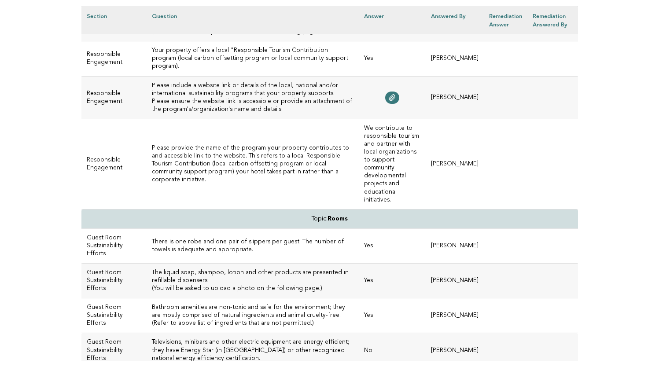
scroll to position [2883, 0]
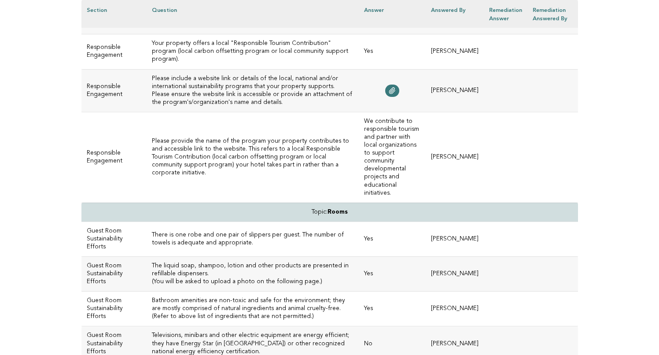
click at [206, 107] on h3 "Please include a website link or details of the local, national and/or internat…" at bounding box center [253, 91] width 202 height 32
click at [389, 94] on icon at bounding box center [392, 90] width 7 height 7
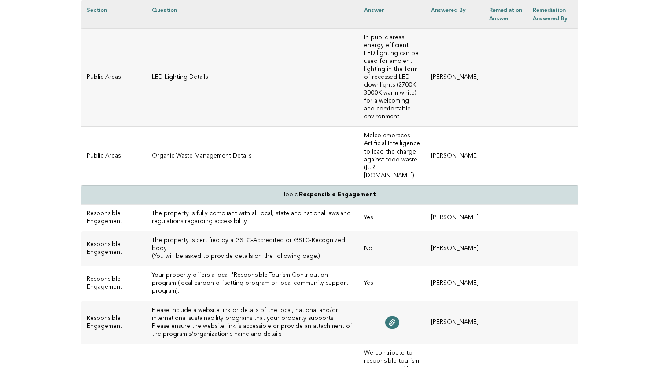
scroll to position [2640, 0]
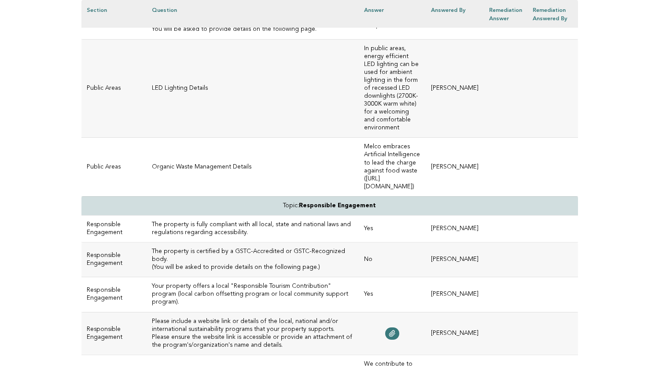
drag, startPoint x: 151, startPoint y: 138, endPoint x: 133, endPoint y: 121, distance: 24.6
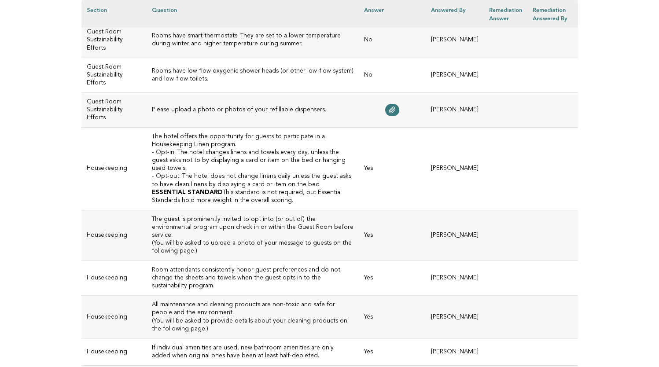
scroll to position [3328, 0]
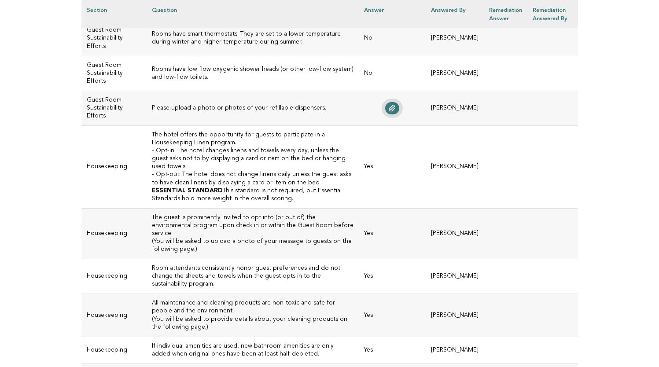
click at [385, 114] on link at bounding box center [392, 108] width 14 height 12
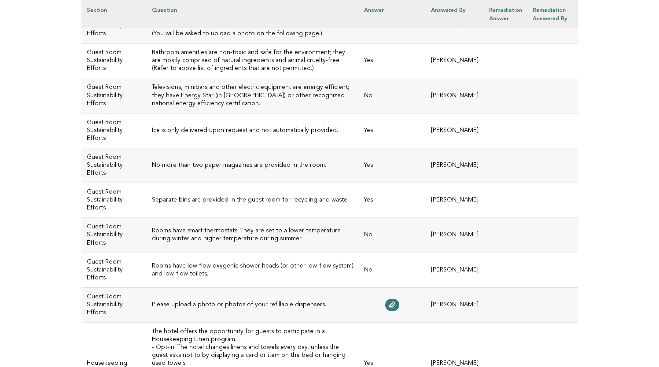
scroll to position [3113, 0]
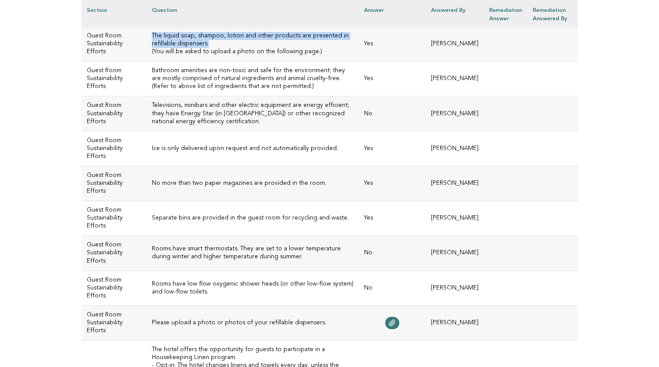
drag, startPoint x: 225, startPoint y: 130, endPoint x: 137, endPoint y: 119, distance: 89.1
click at [152, 48] on h3 "The liquid soap, shampoo, lotion and other products are presented in refillable…" at bounding box center [253, 40] width 202 height 16
copy h3 "The liquid soap, shampoo, lotion and other products are presented in refillable…"
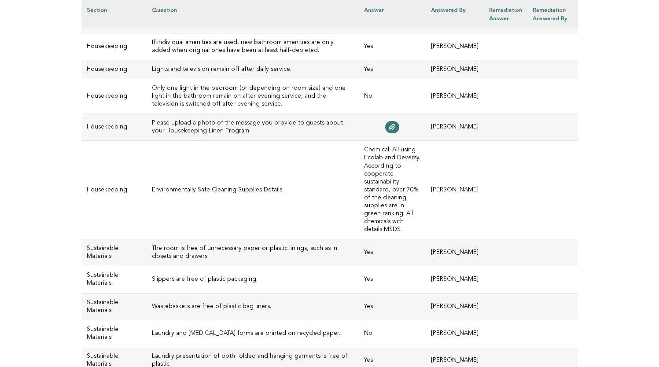
scroll to position [3632, 0]
click at [389, 130] on icon at bounding box center [392, 126] width 7 height 7
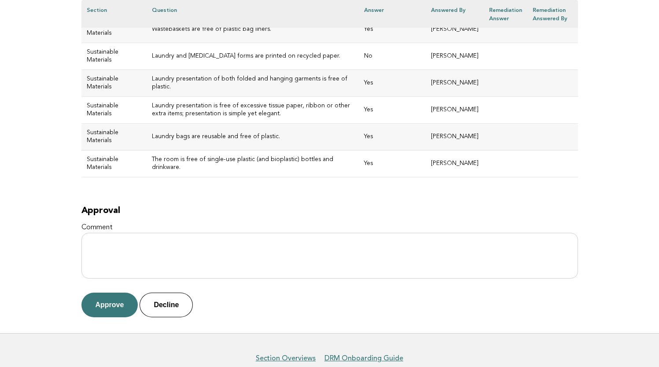
scroll to position [3910, 0]
